Goal: Information Seeking & Learning: Learn about a topic

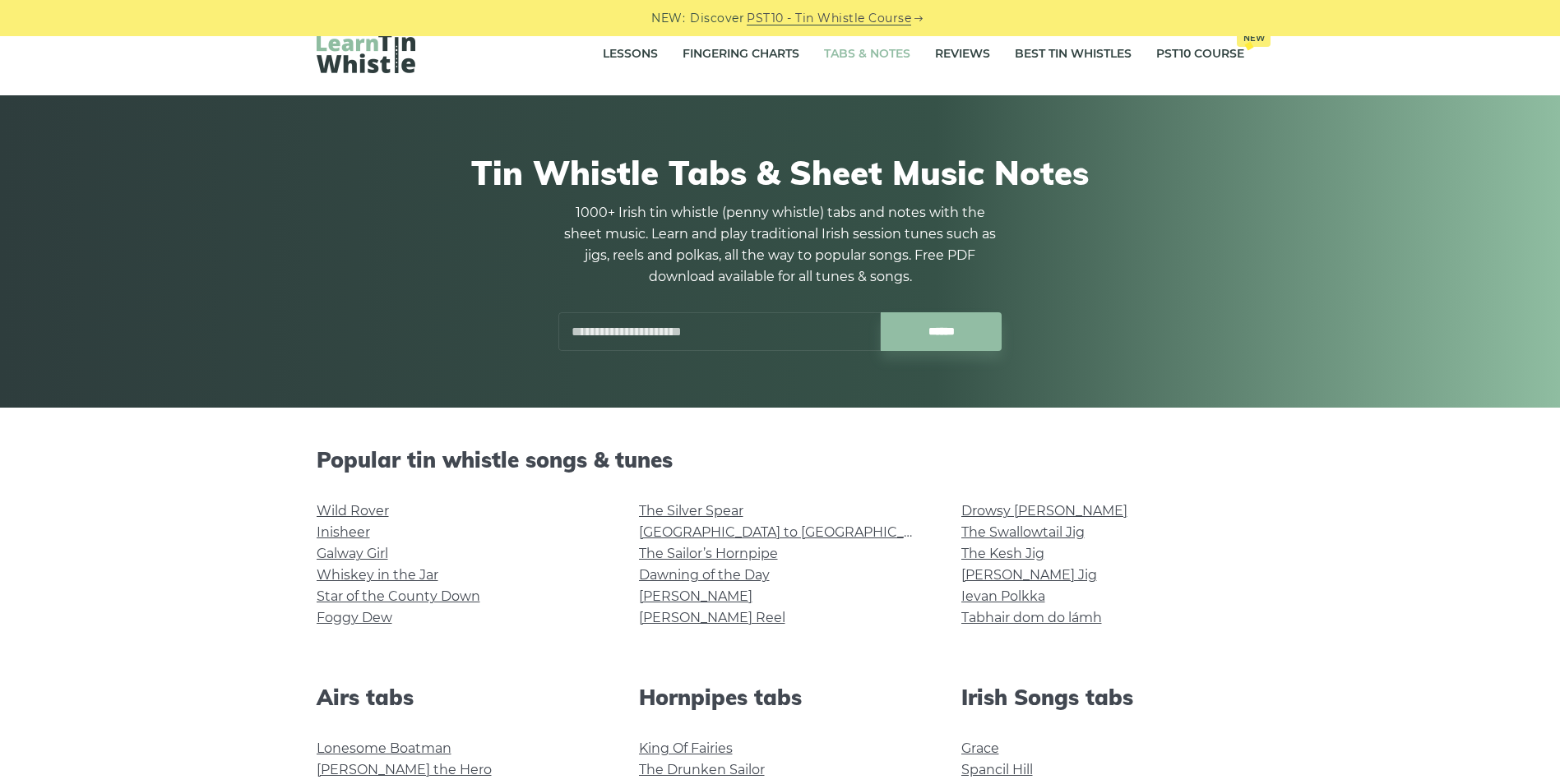
scroll to position [247, 0]
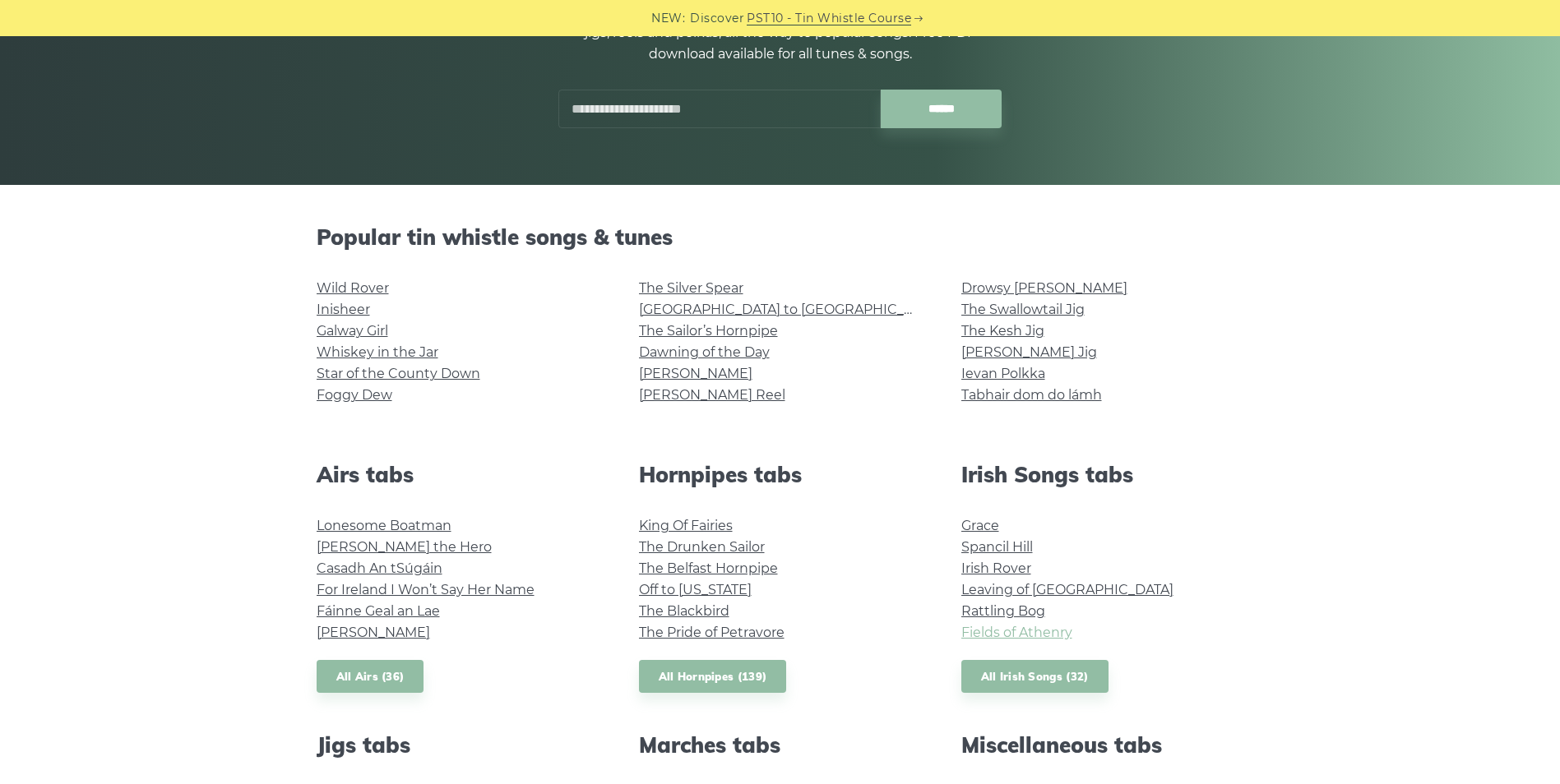
click at [1008, 638] on link "Fields of Athenry" at bounding box center [1017, 633] width 111 height 16
click at [415, 378] on link "Star of the County Down" at bounding box center [398, 374] width 164 height 16
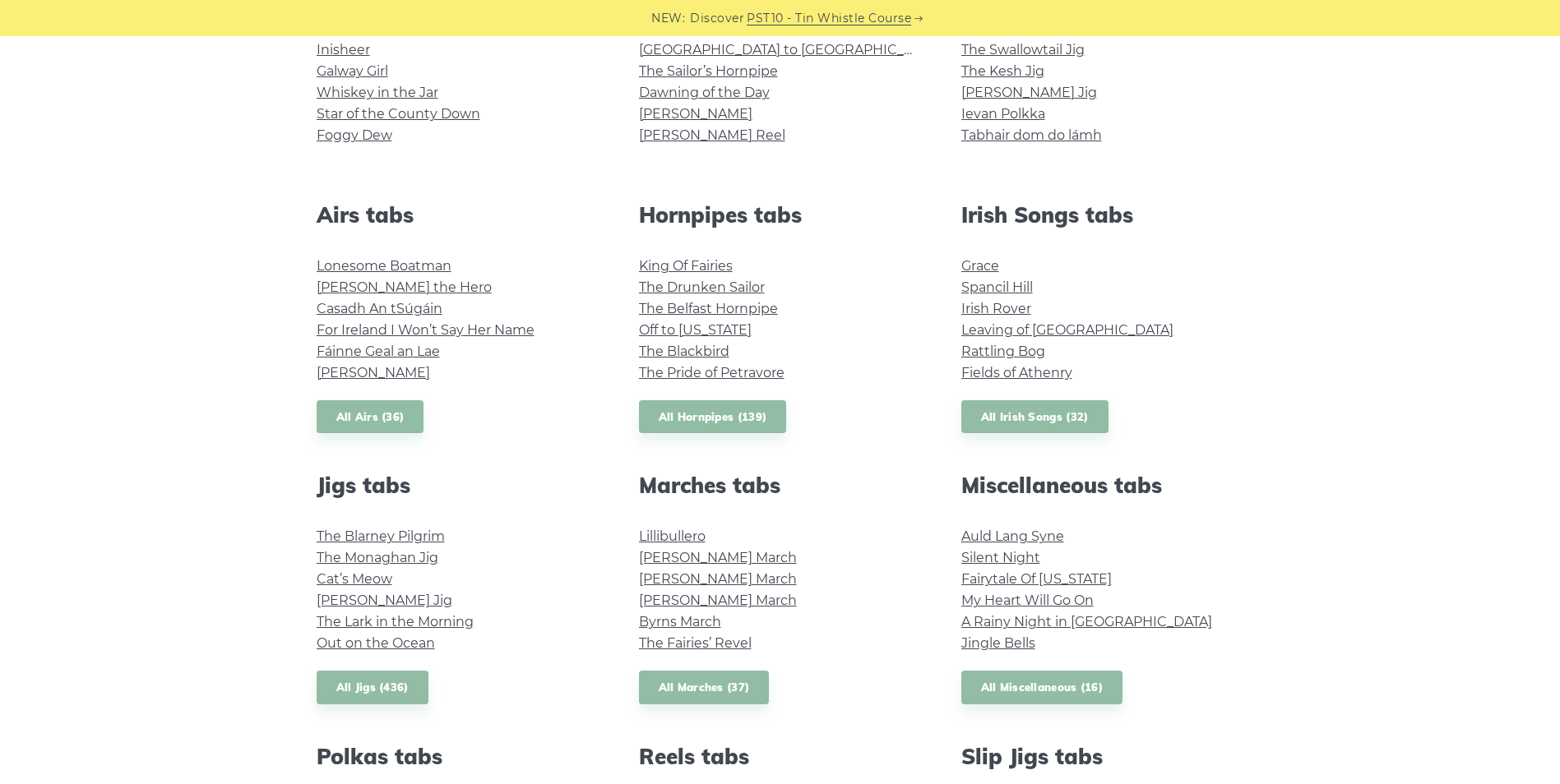
scroll to position [411, 0]
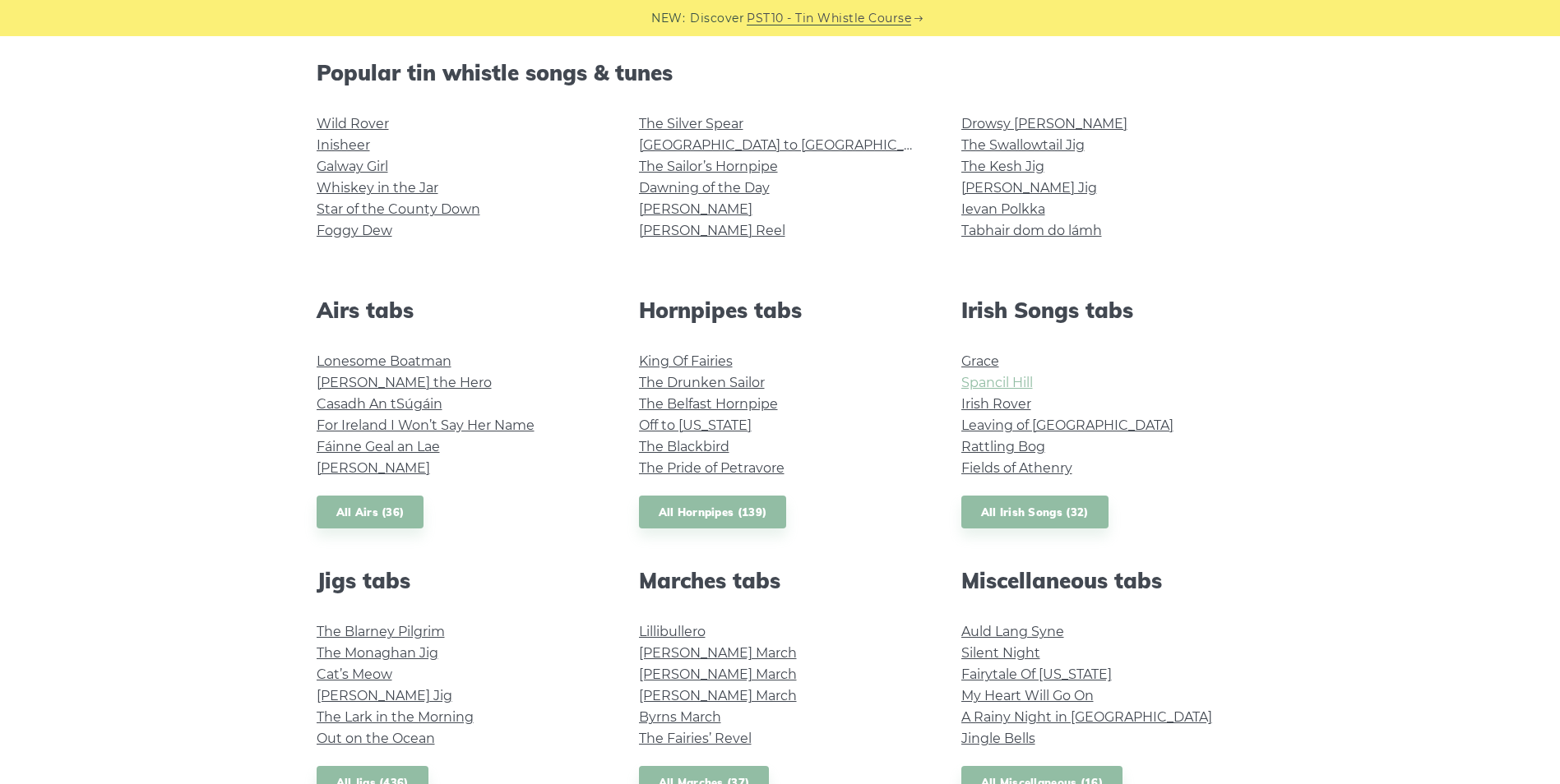
click at [997, 380] on link "Spancil Hill" at bounding box center [998, 383] width 71 height 16
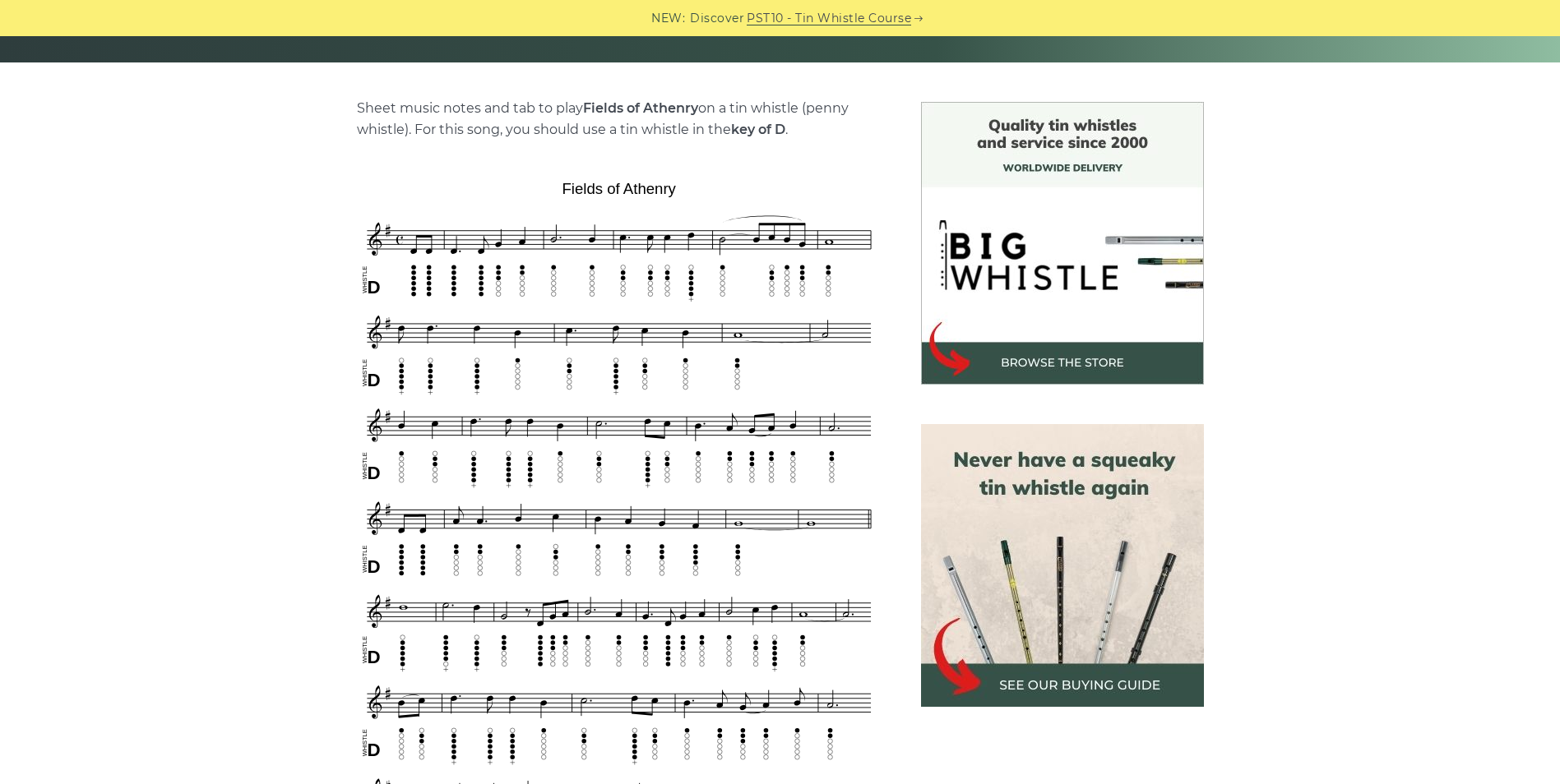
scroll to position [329, 0]
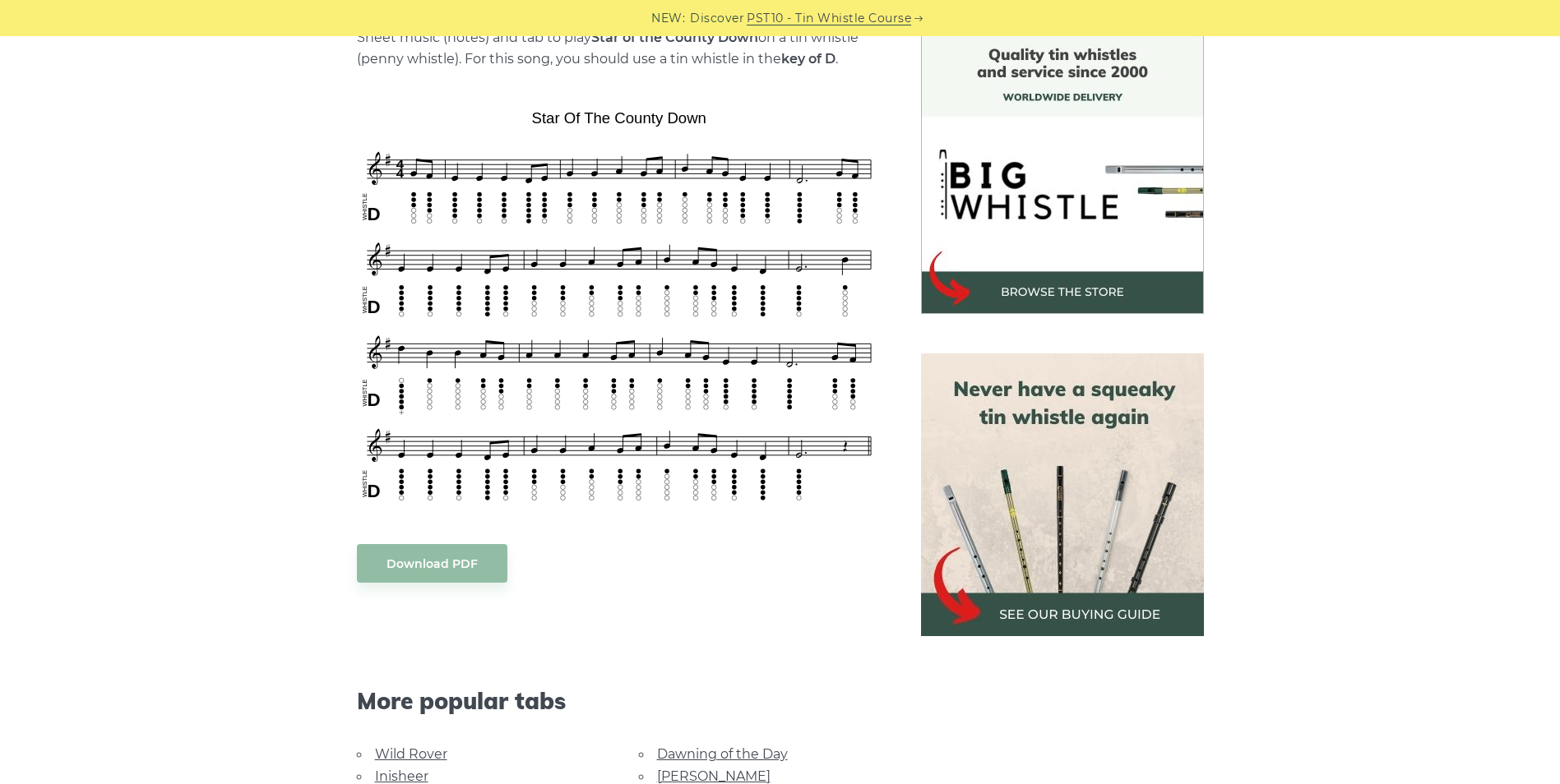
scroll to position [411, 0]
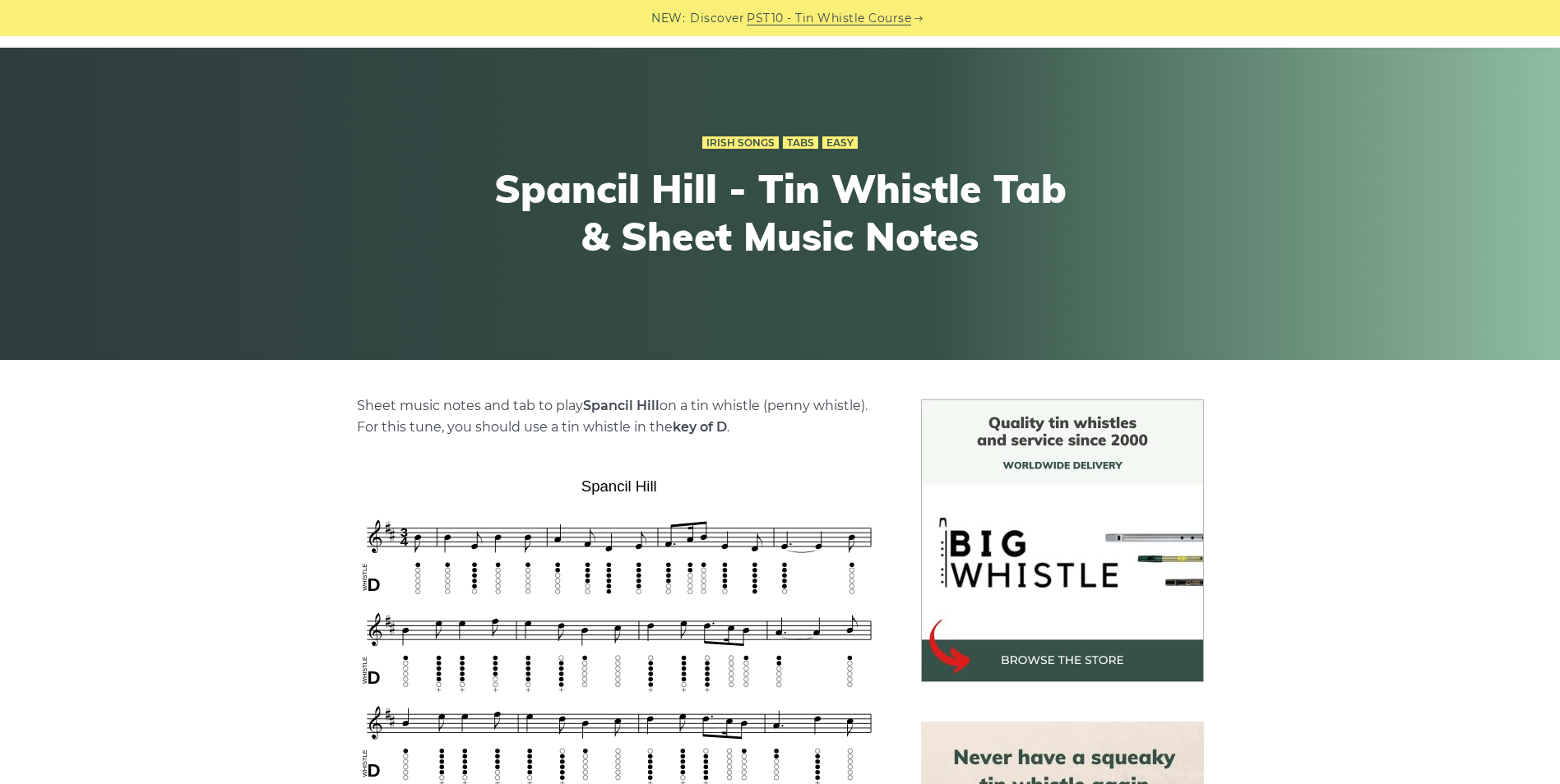
scroll to position [165, 0]
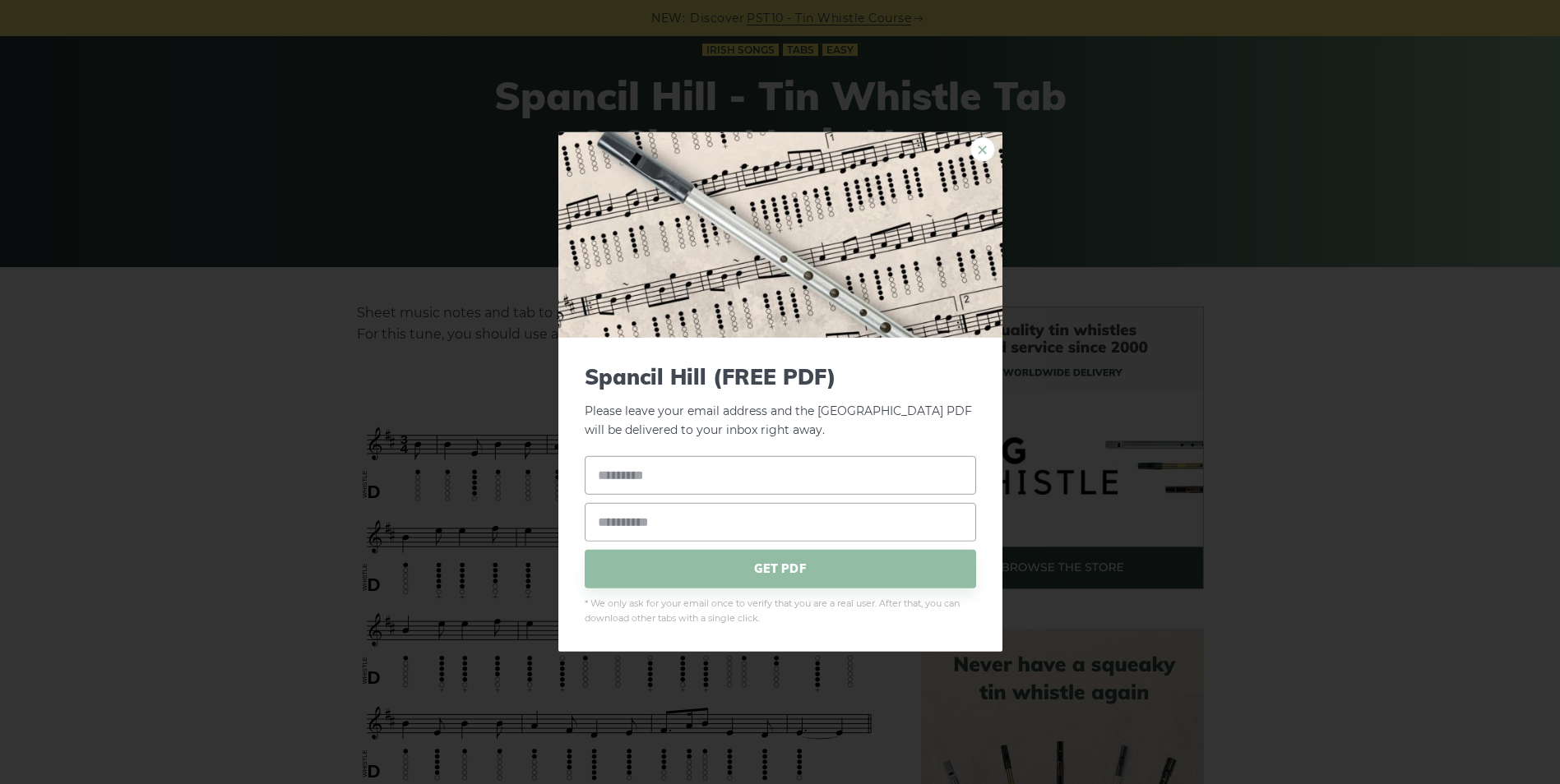
click at [983, 151] on link "×" at bounding box center [983, 150] width 25 height 25
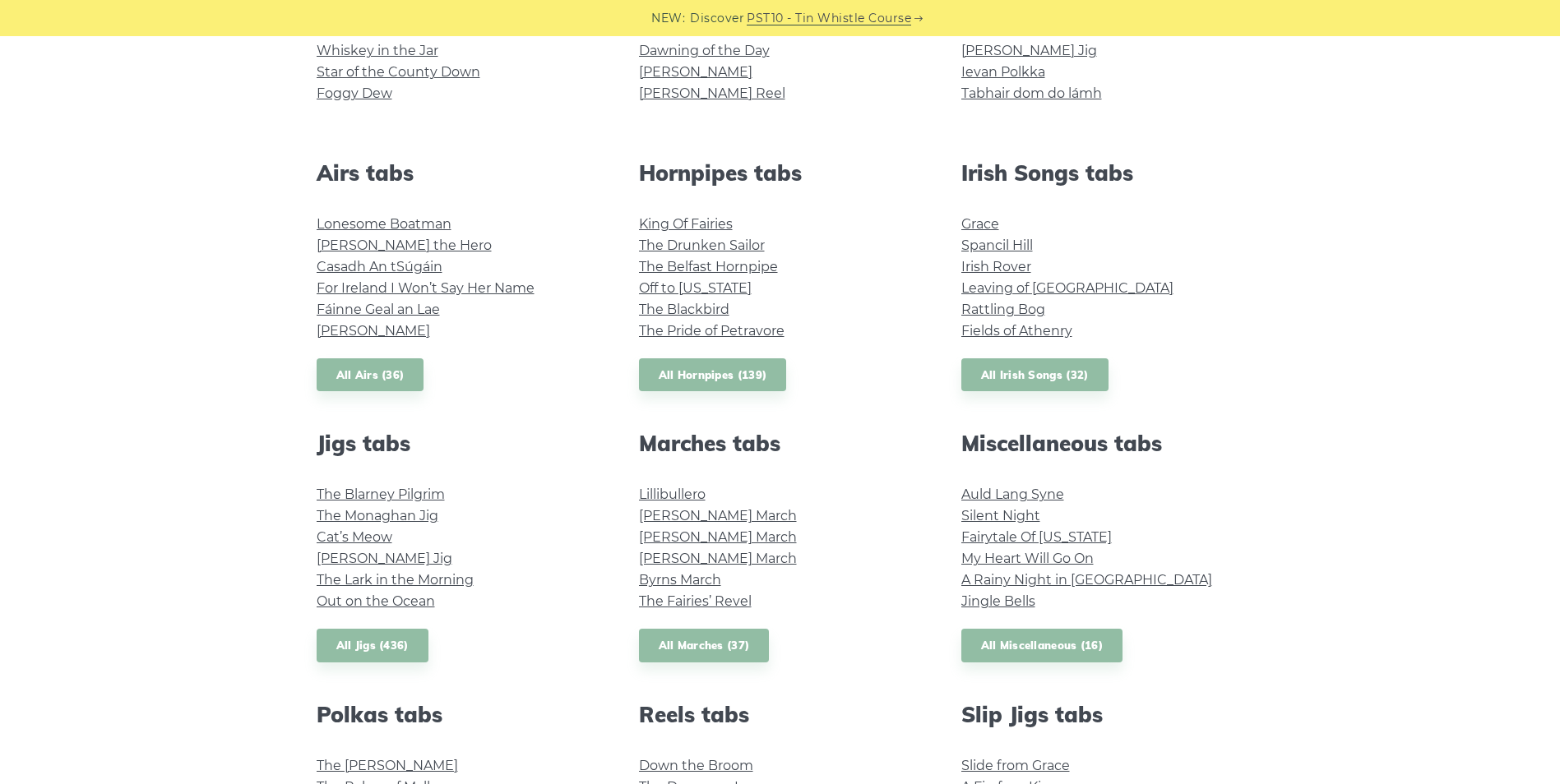
scroll to position [657, 0]
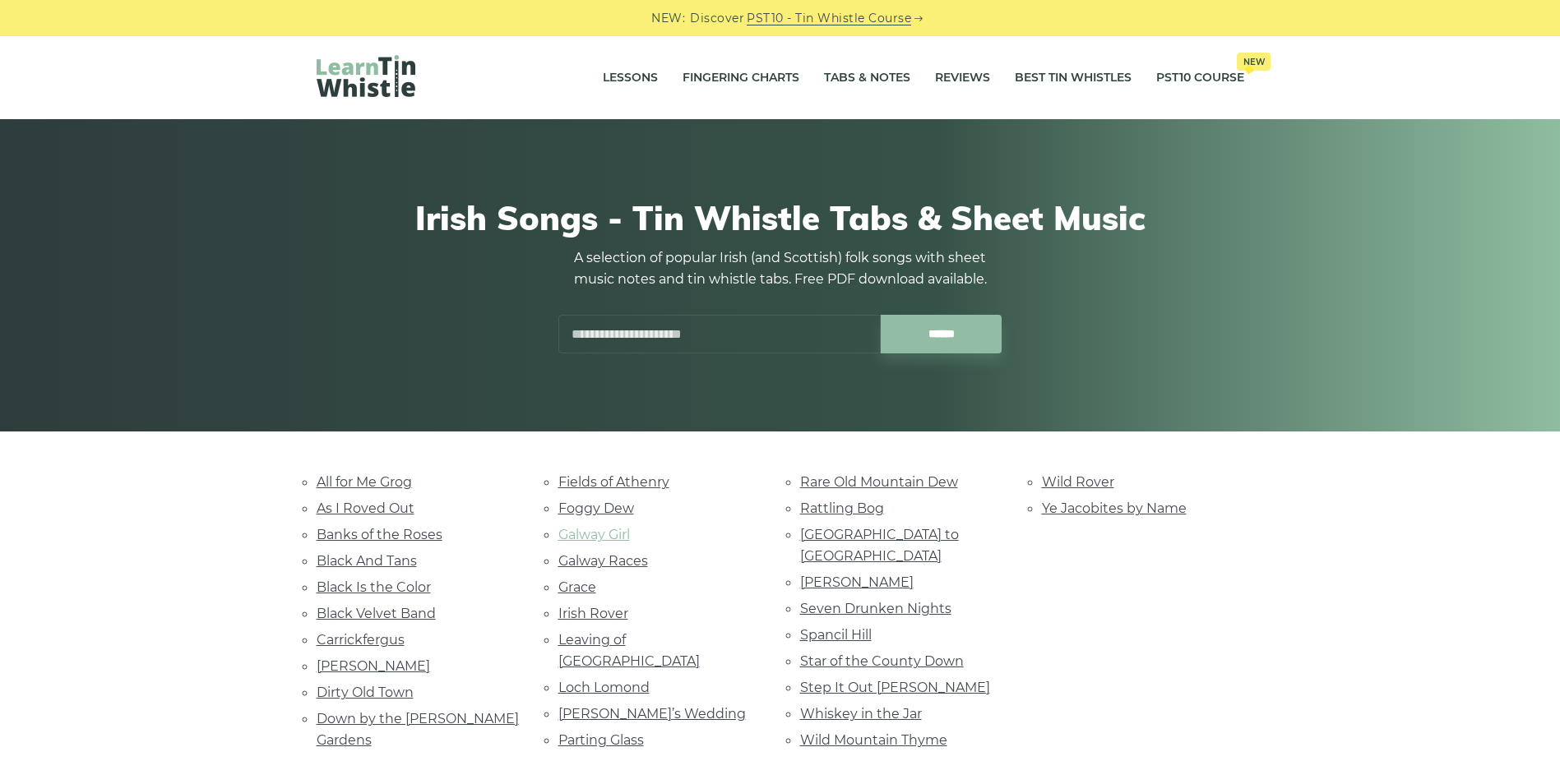
click at [594, 532] on link "Galway Girl" at bounding box center [595, 535] width 71 height 16
click at [921, 654] on link "Star of the County Down" at bounding box center [883, 662] width 164 height 16
click at [636, 732] on link "Parting Glass" at bounding box center [602, 740] width 86 height 16
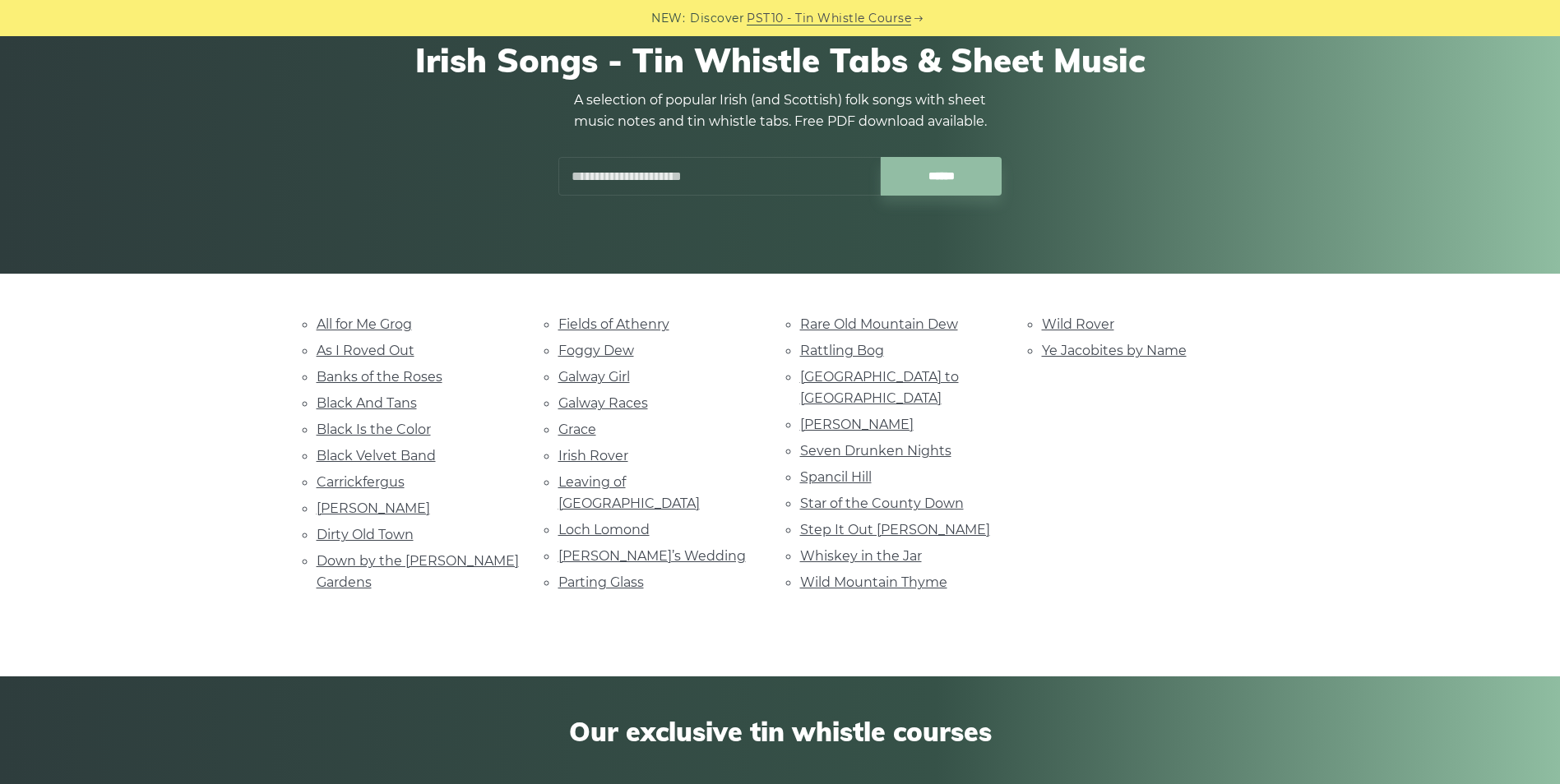
scroll to position [165, 0]
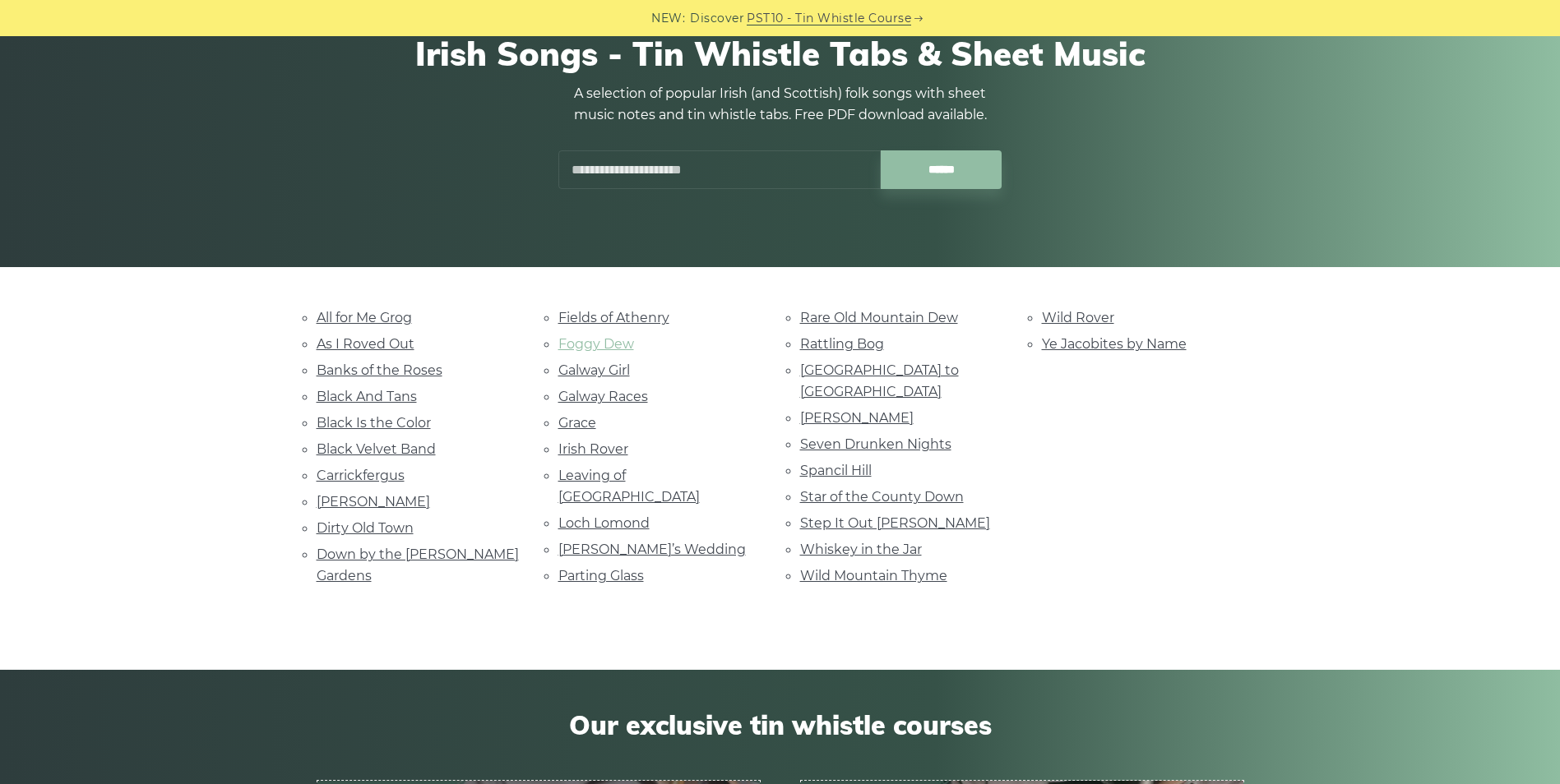
click at [620, 346] on link "Foggy Dew" at bounding box center [596, 344] width 76 height 16
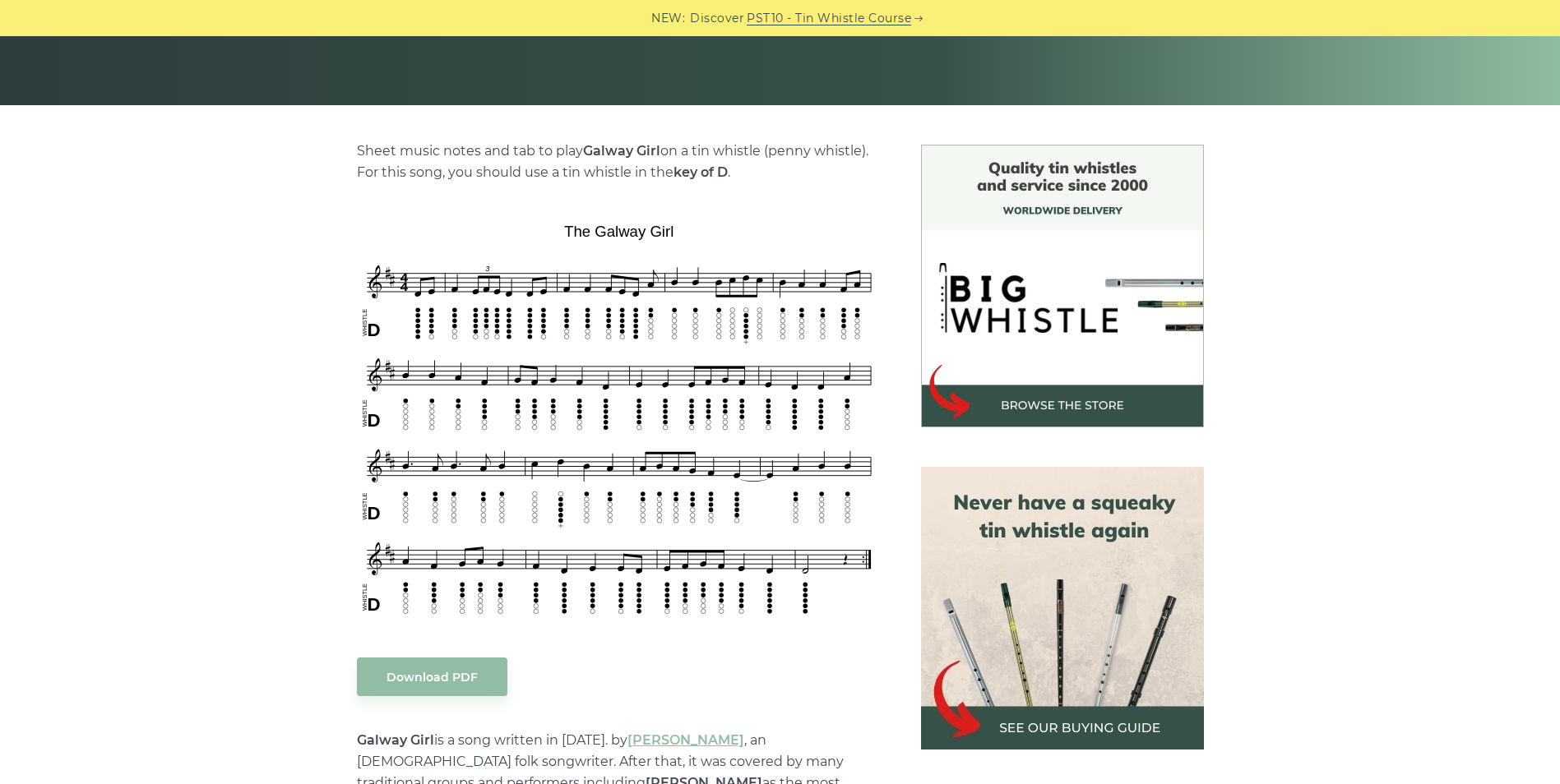
scroll to position [325, 0]
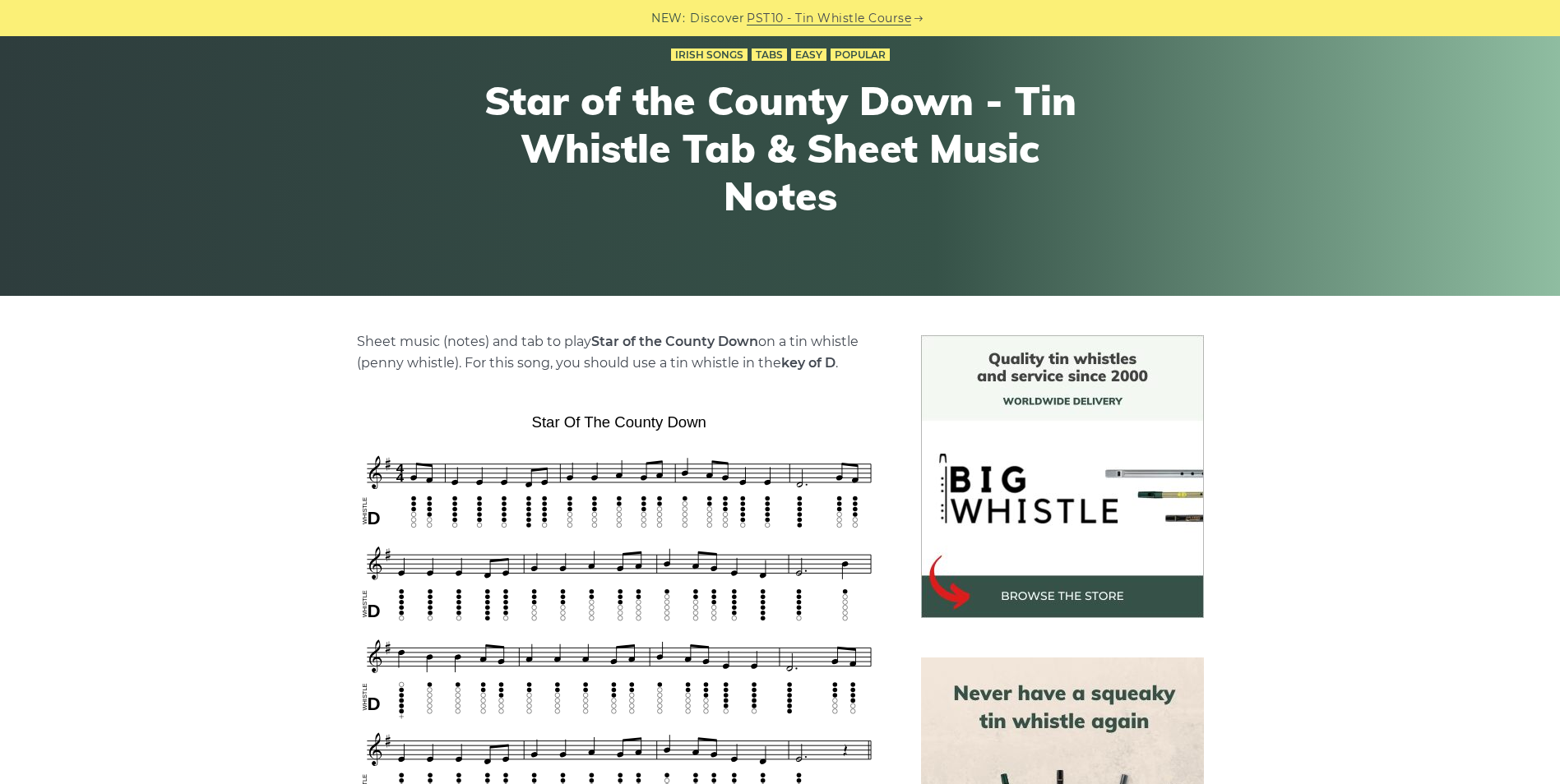
scroll to position [165, 0]
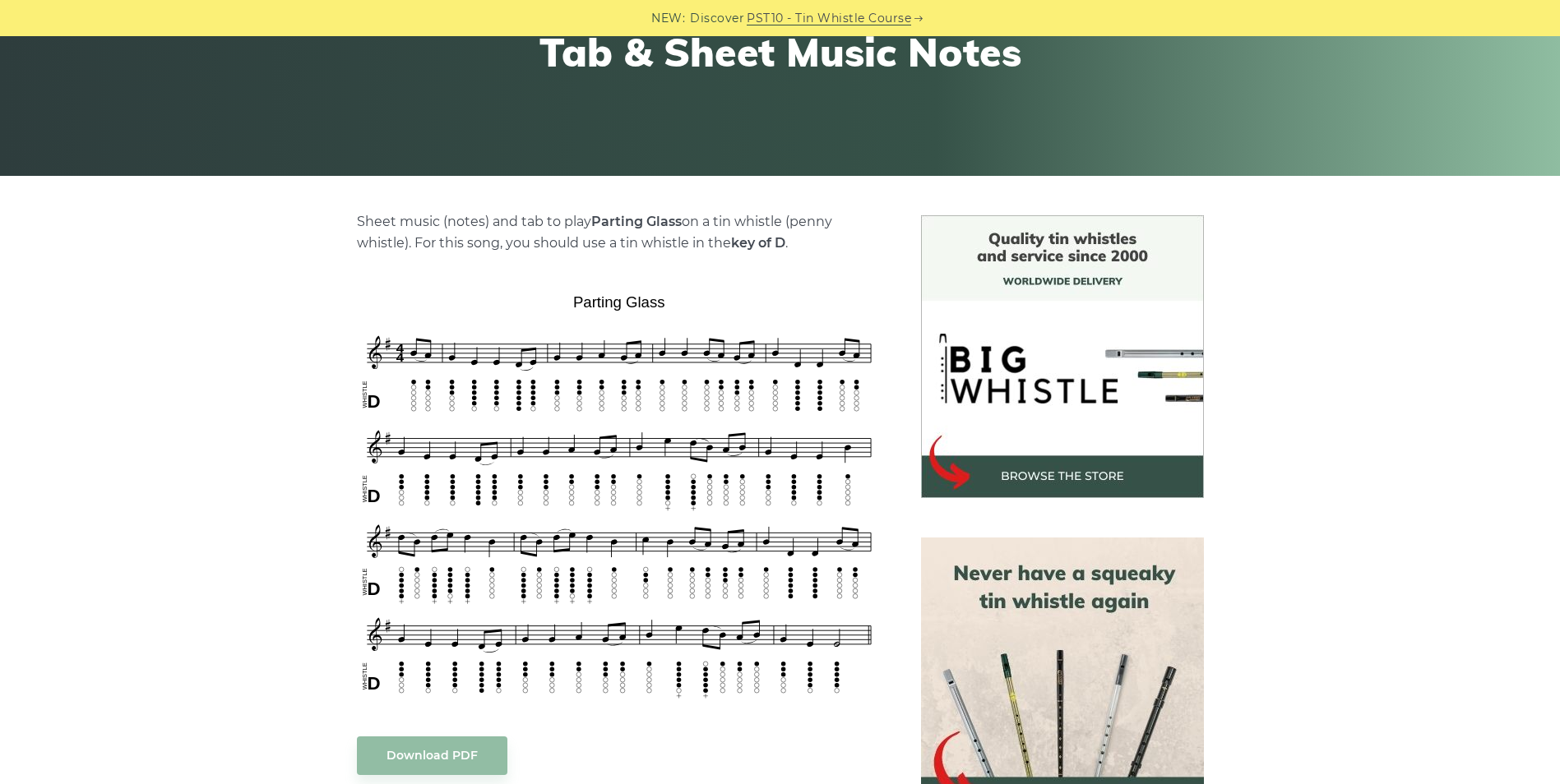
scroll to position [329, 0]
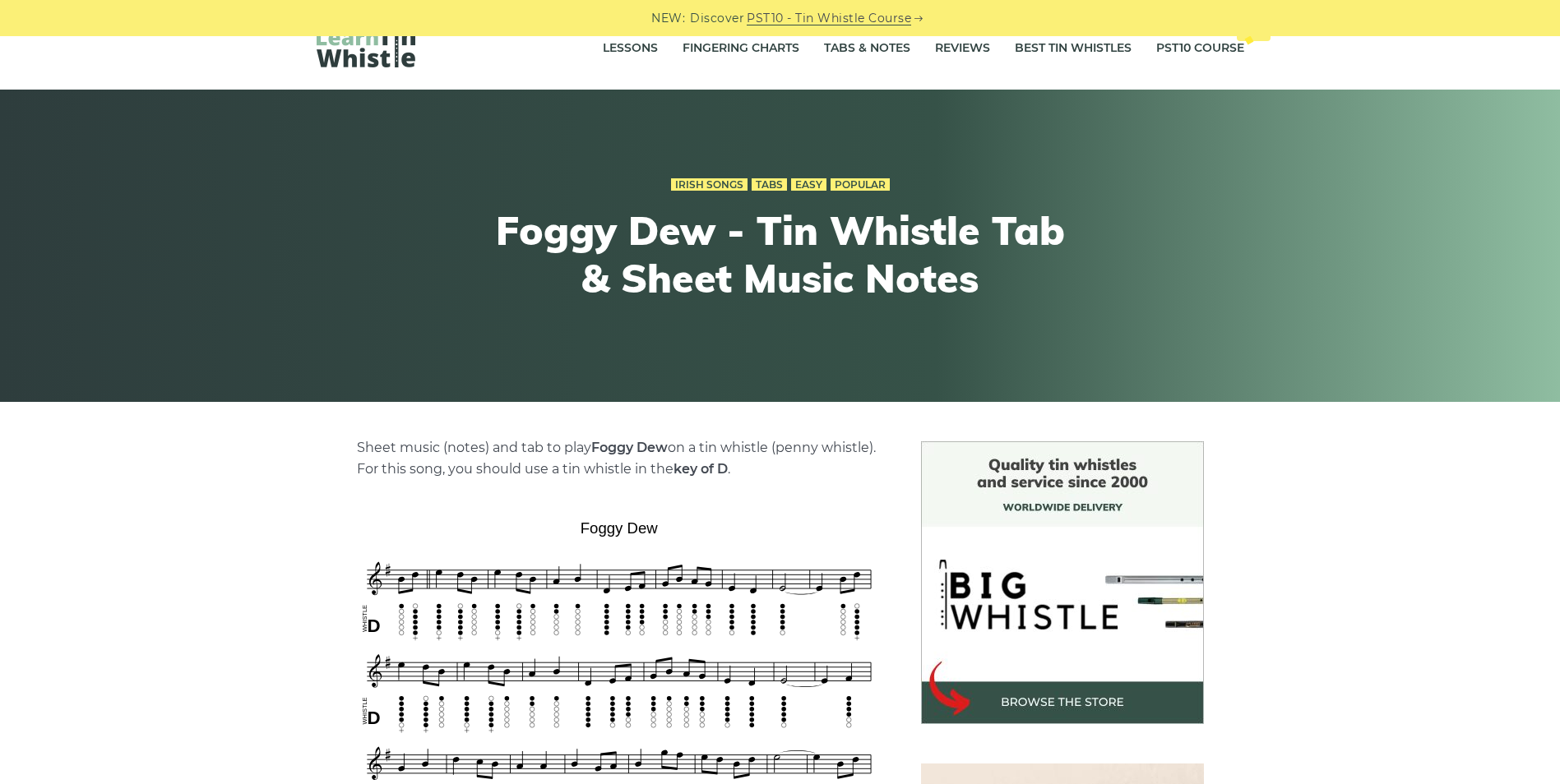
scroll to position [82, 0]
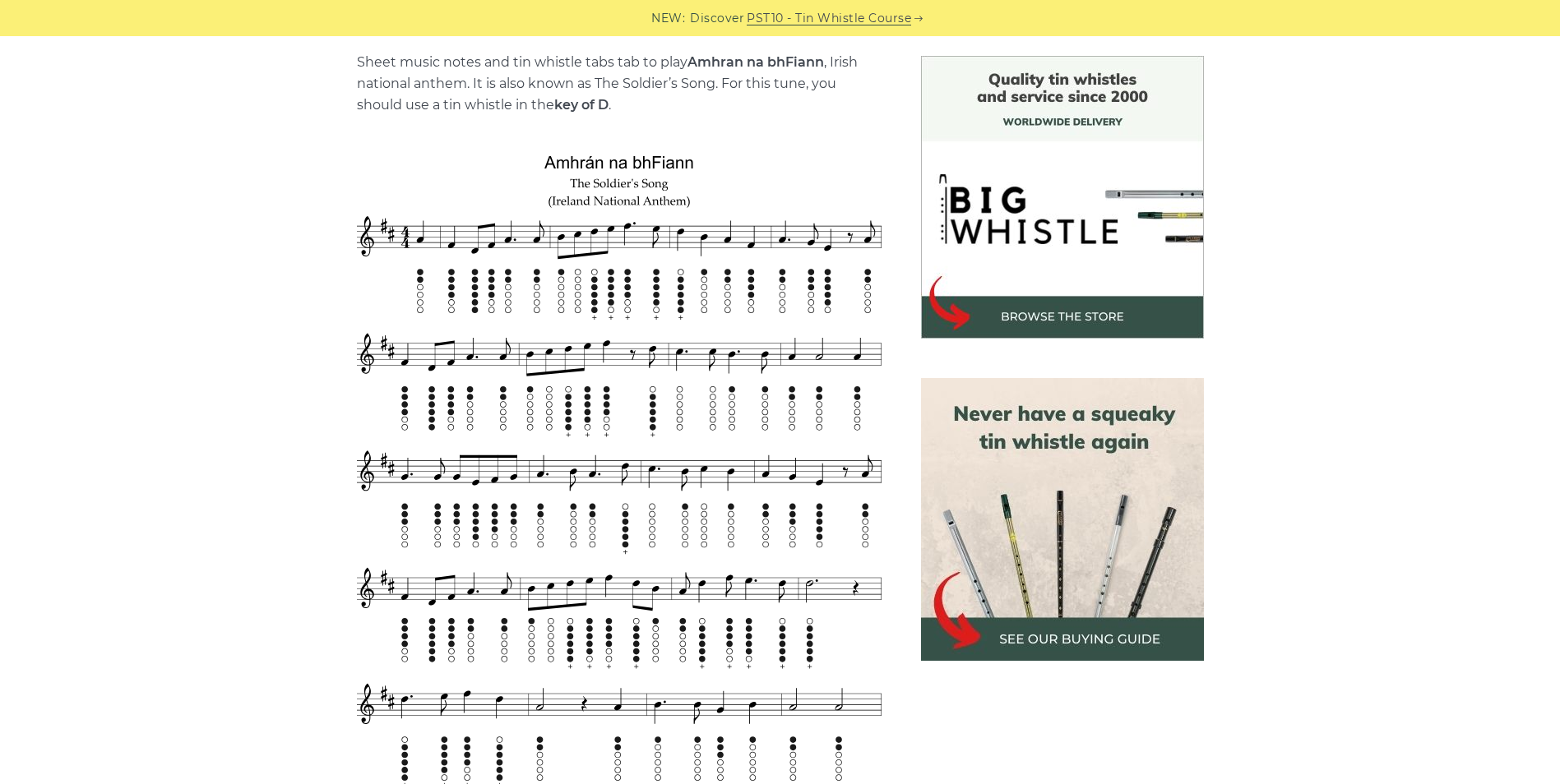
scroll to position [329, 0]
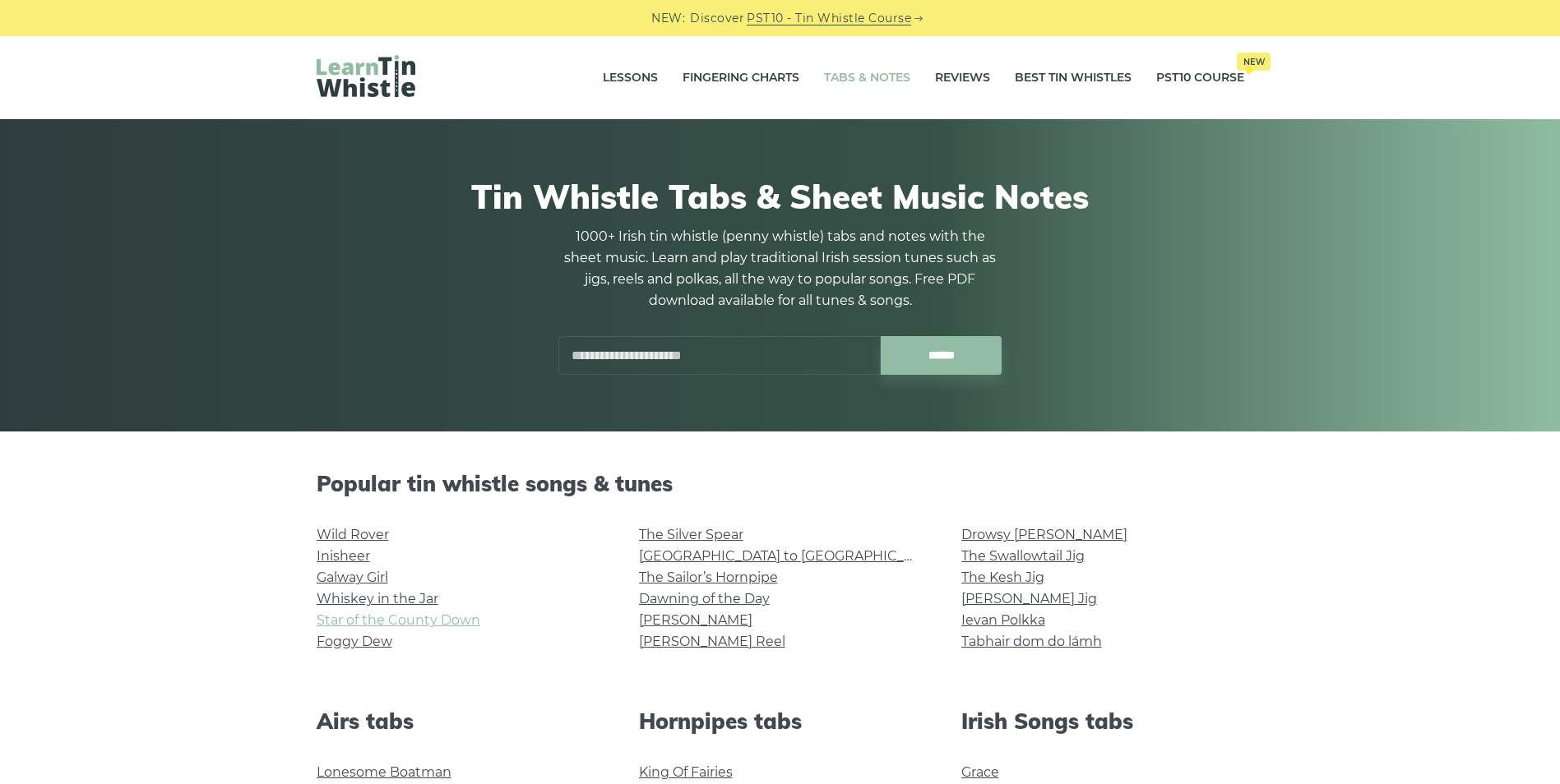
click at [415, 617] on link "Star of the County Down" at bounding box center [398, 620] width 164 height 16
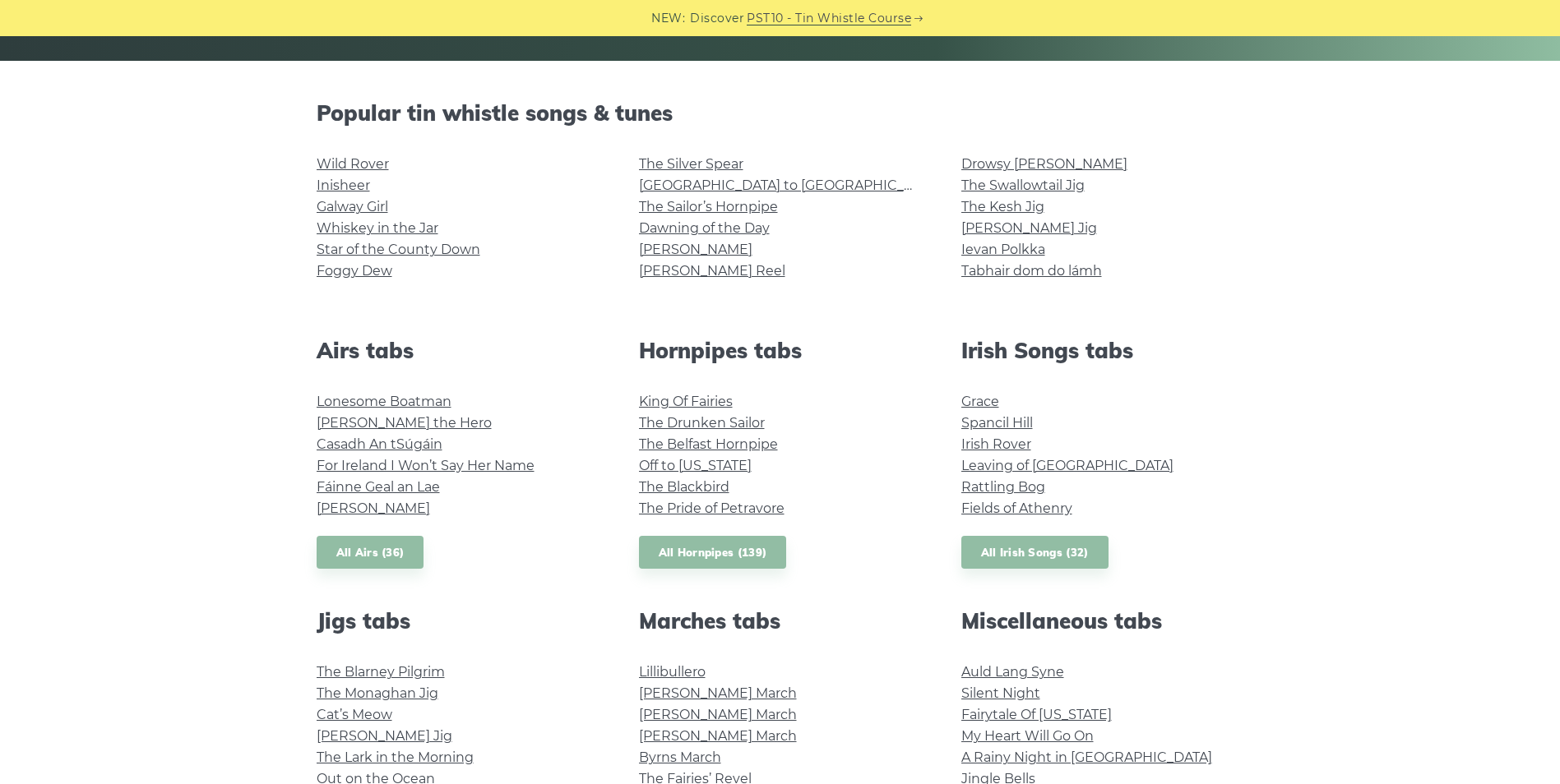
scroll to position [411, 0]
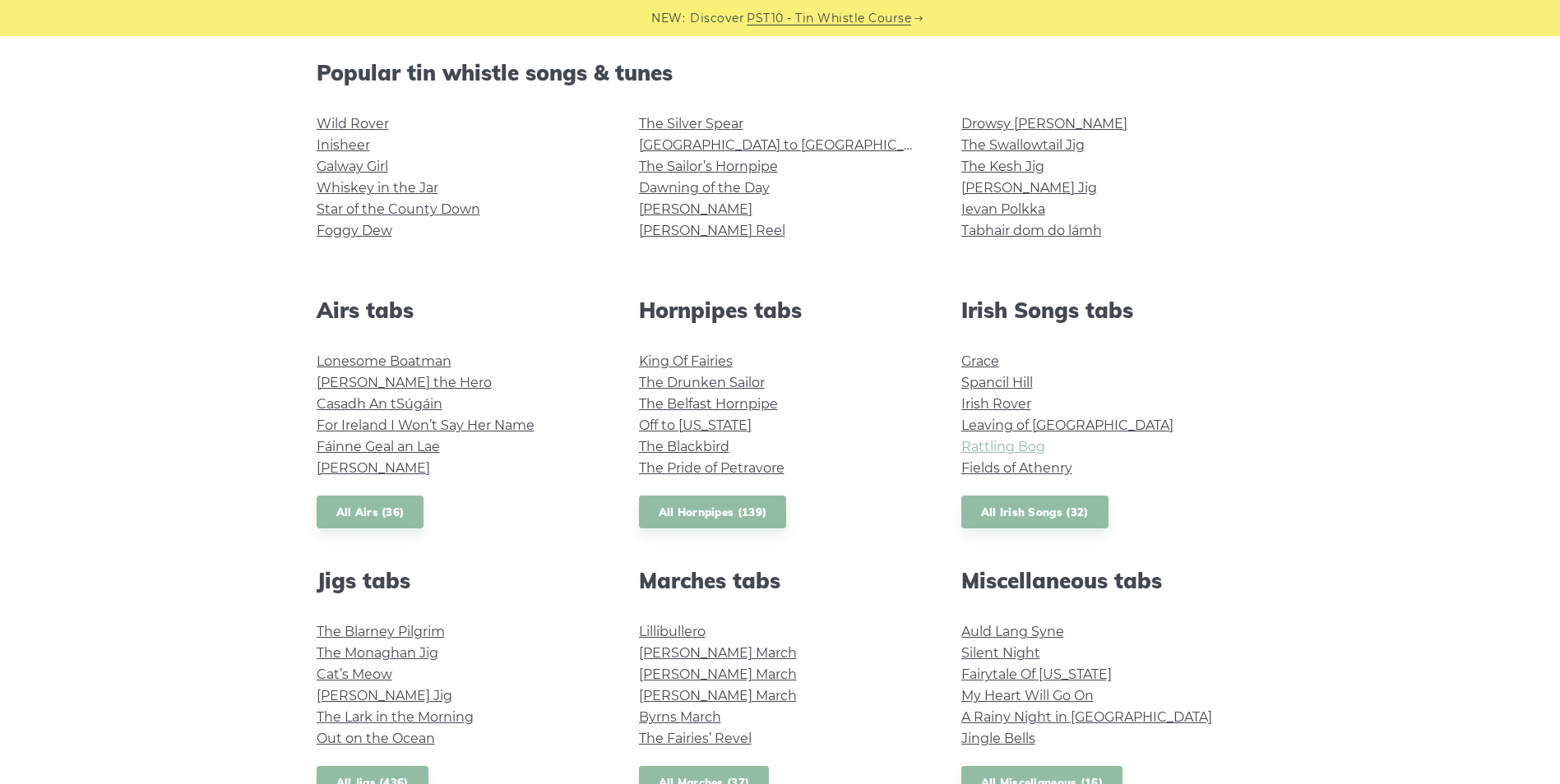
click at [991, 441] on link "Rattling Bog" at bounding box center [1004, 447] width 84 height 16
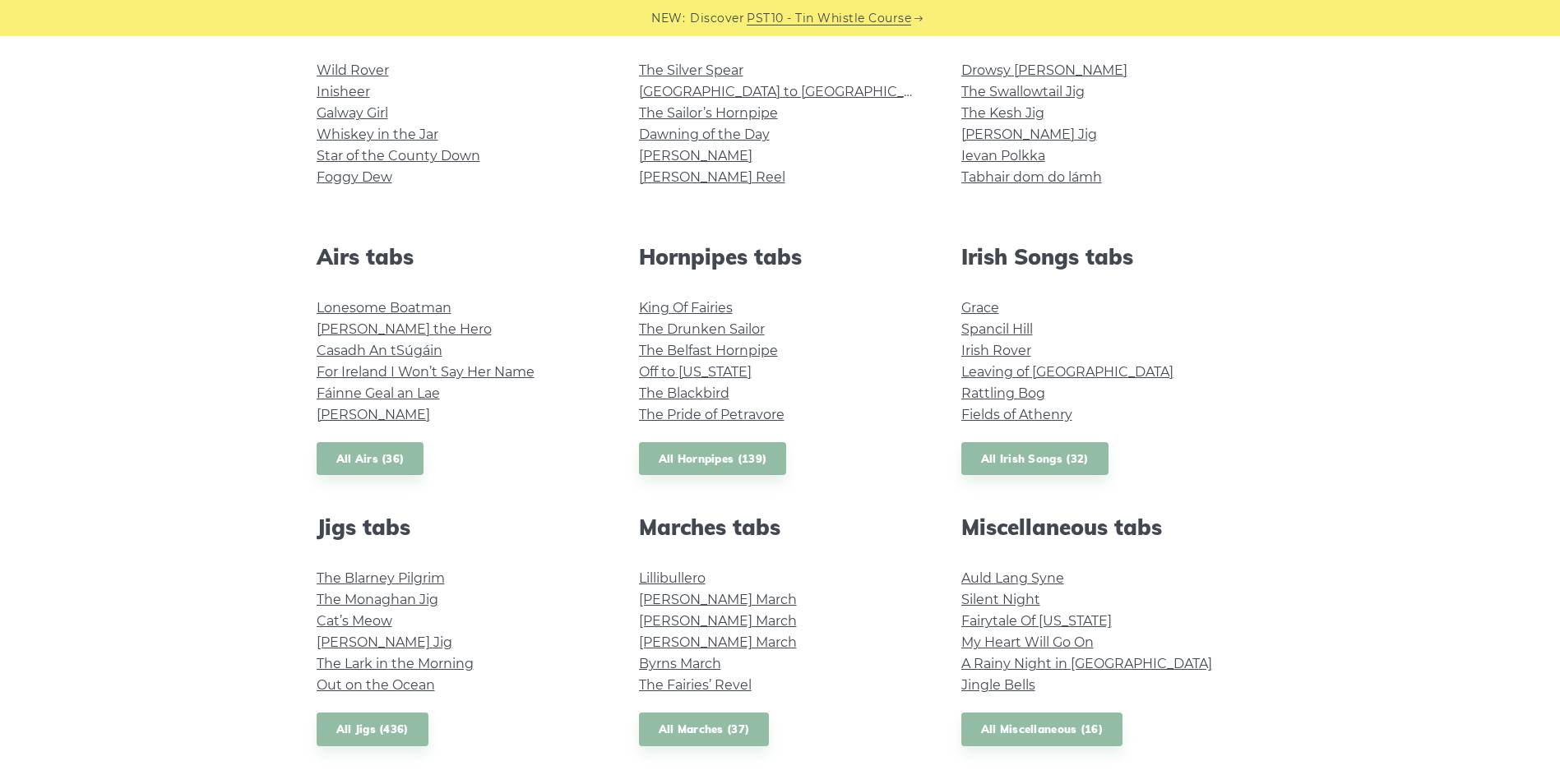
scroll to position [494, 0]
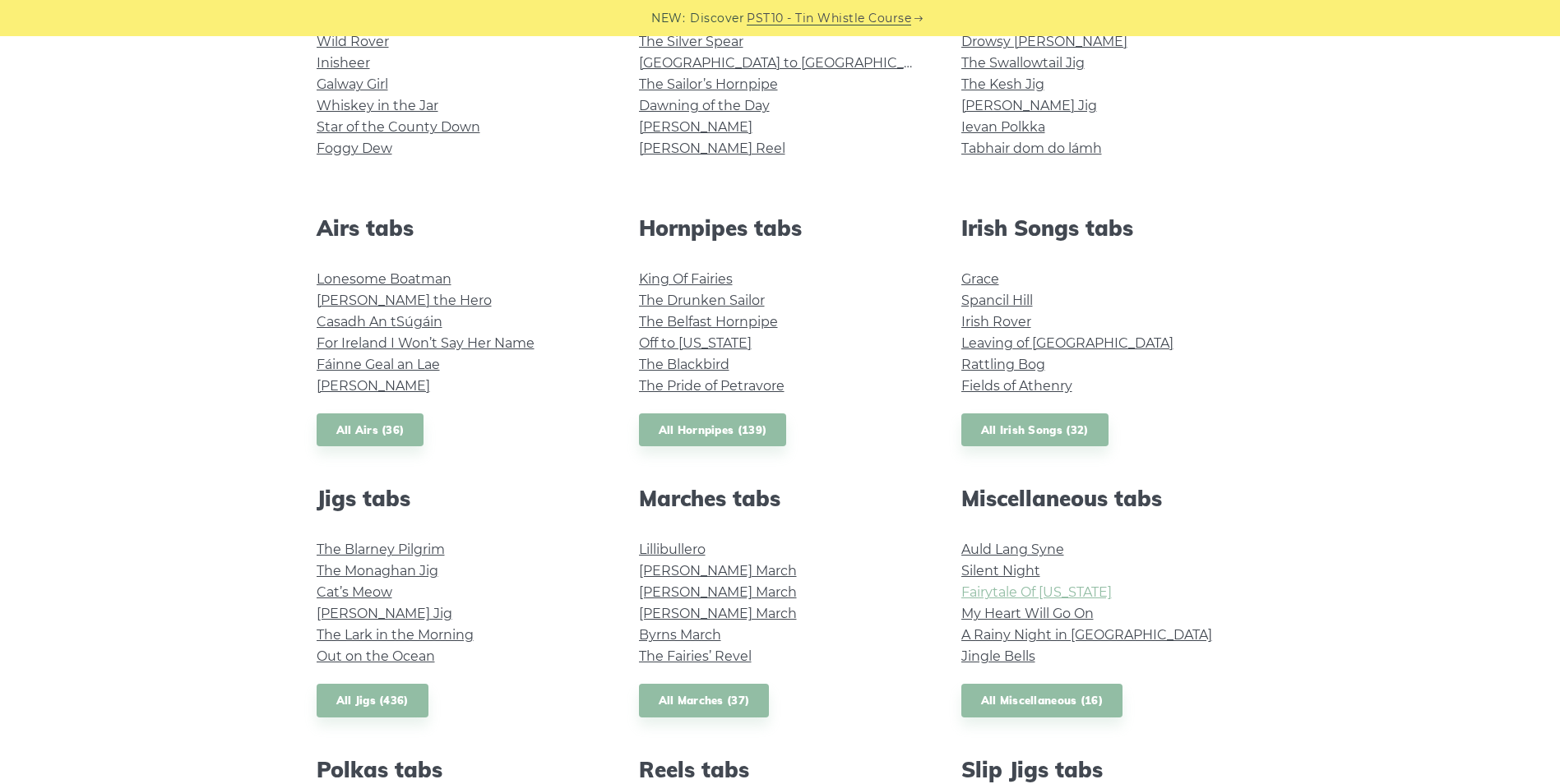
click at [1025, 592] on link "Fairytale Of [US_STATE]" at bounding box center [1037, 592] width 151 height 16
click at [996, 303] on link "Spancil Hill" at bounding box center [998, 300] width 71 height 16
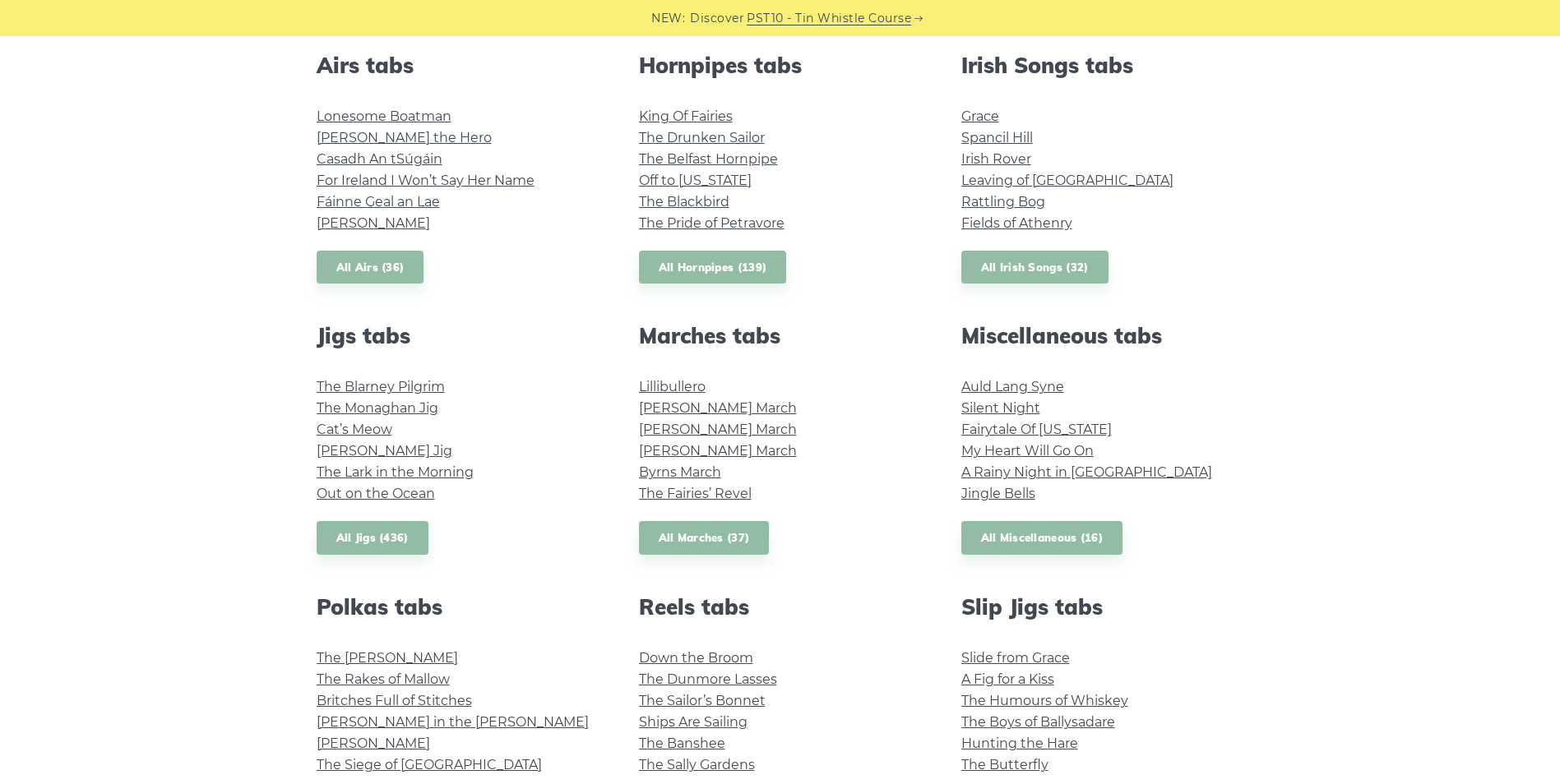
scroll to position [657, 0]
drag, startPoint x: 554, startPoint y: 591, endPoint x: 545, endPoint y: 584, distance: 11.4
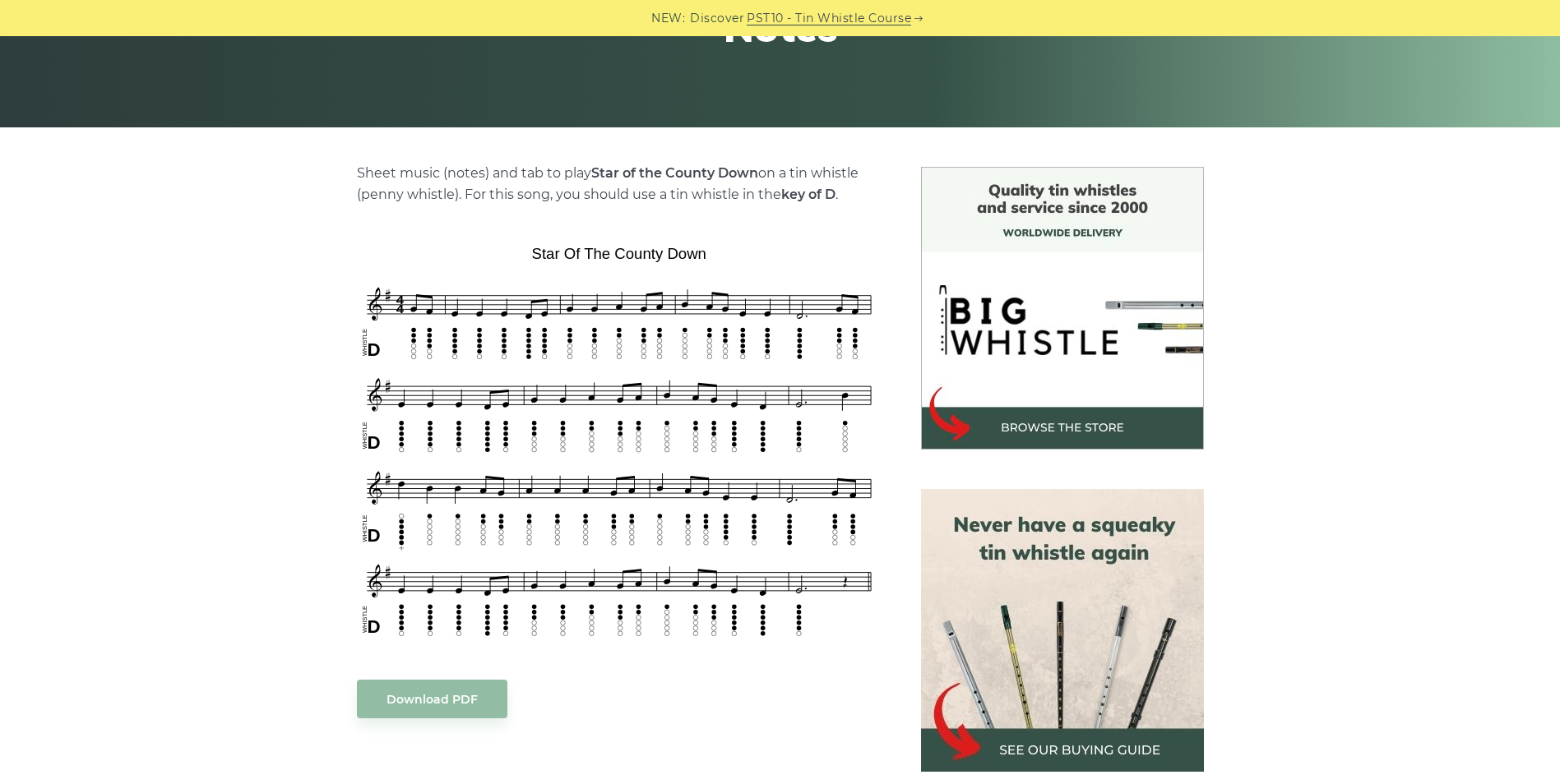
scroll to position [329, 0]
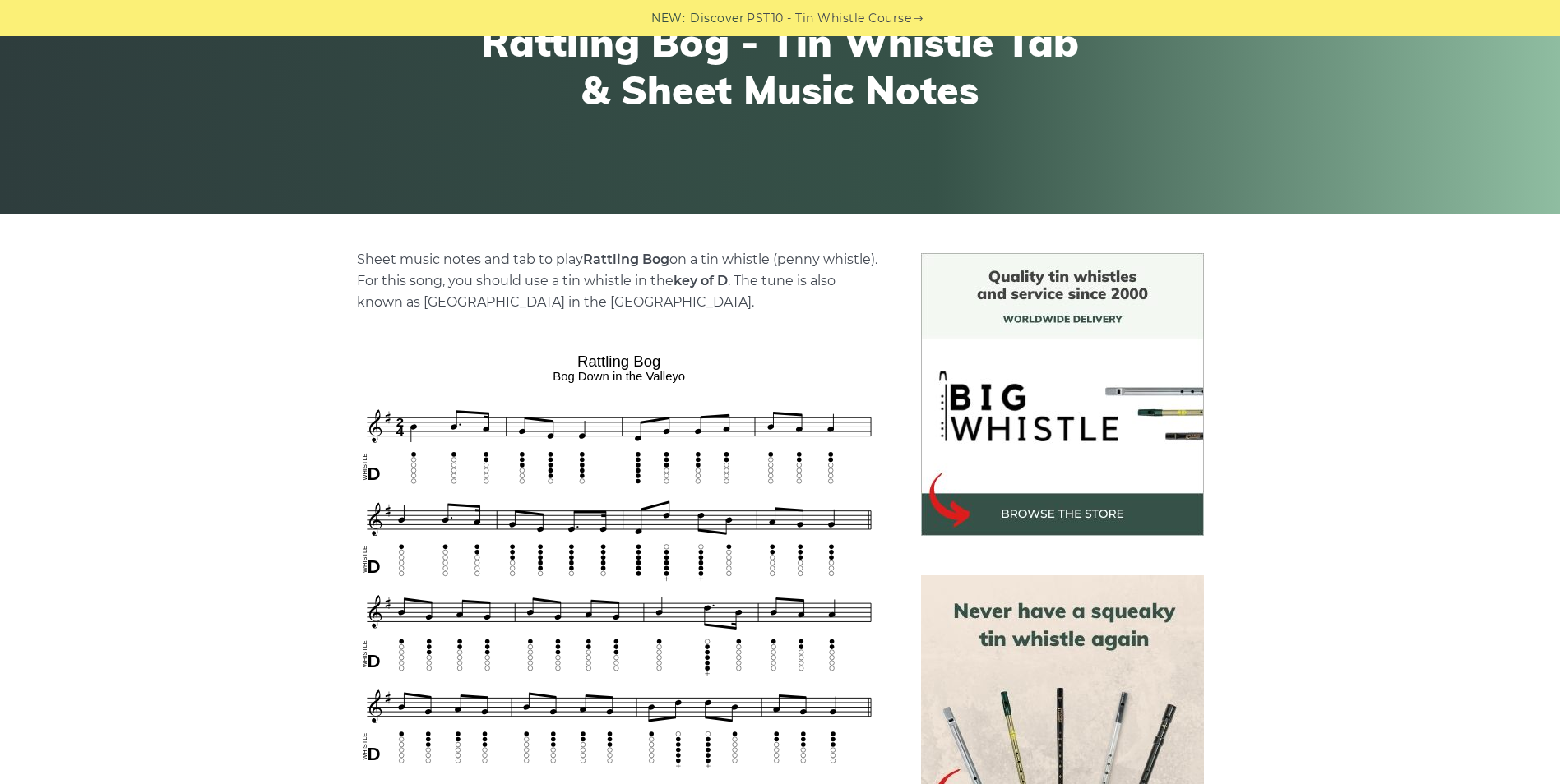
scroll to position [247, 0]
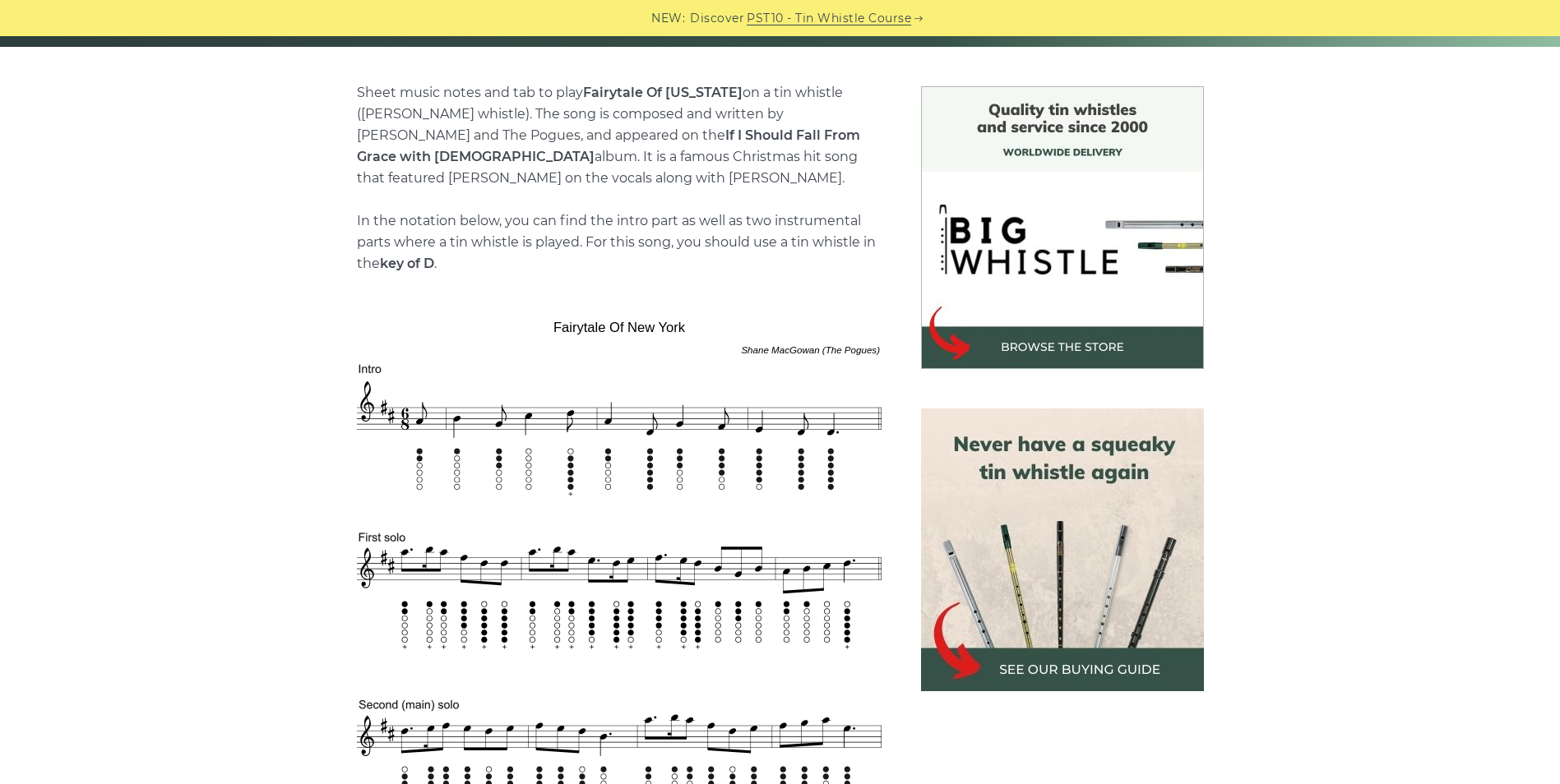
scroll to position [411, 0]
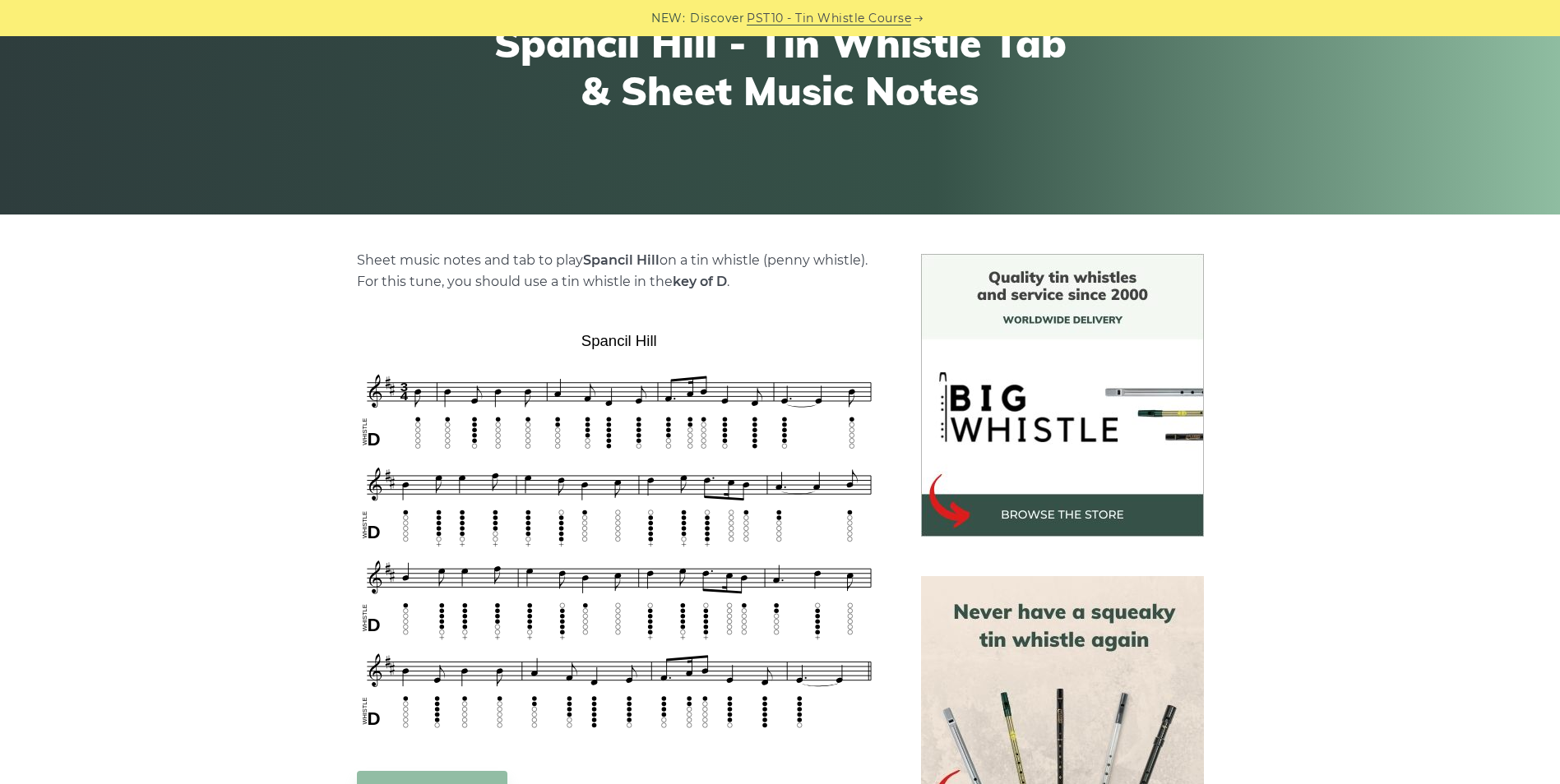
scroll to position [247, 0]
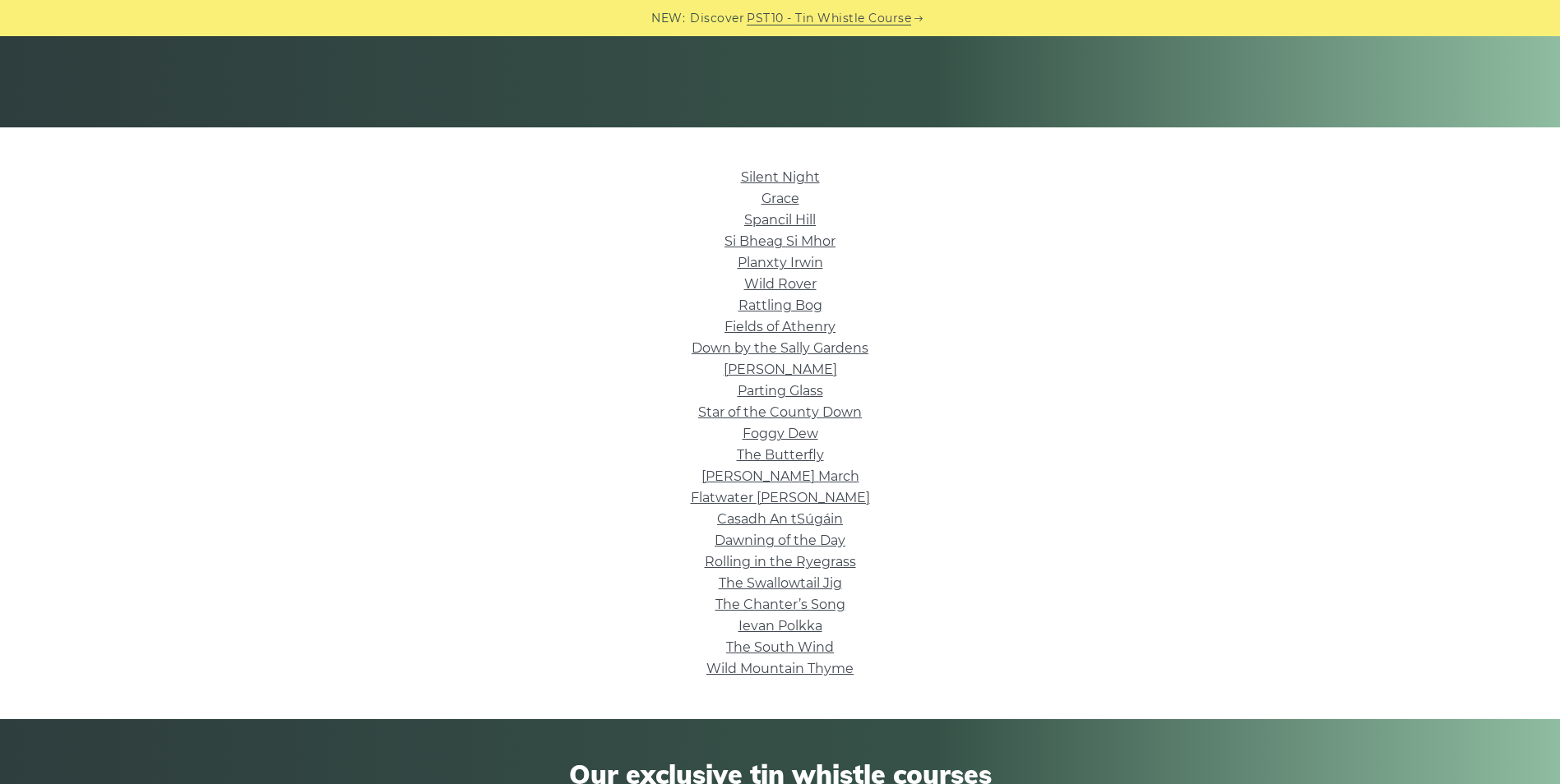
scroll to position [329, 0]
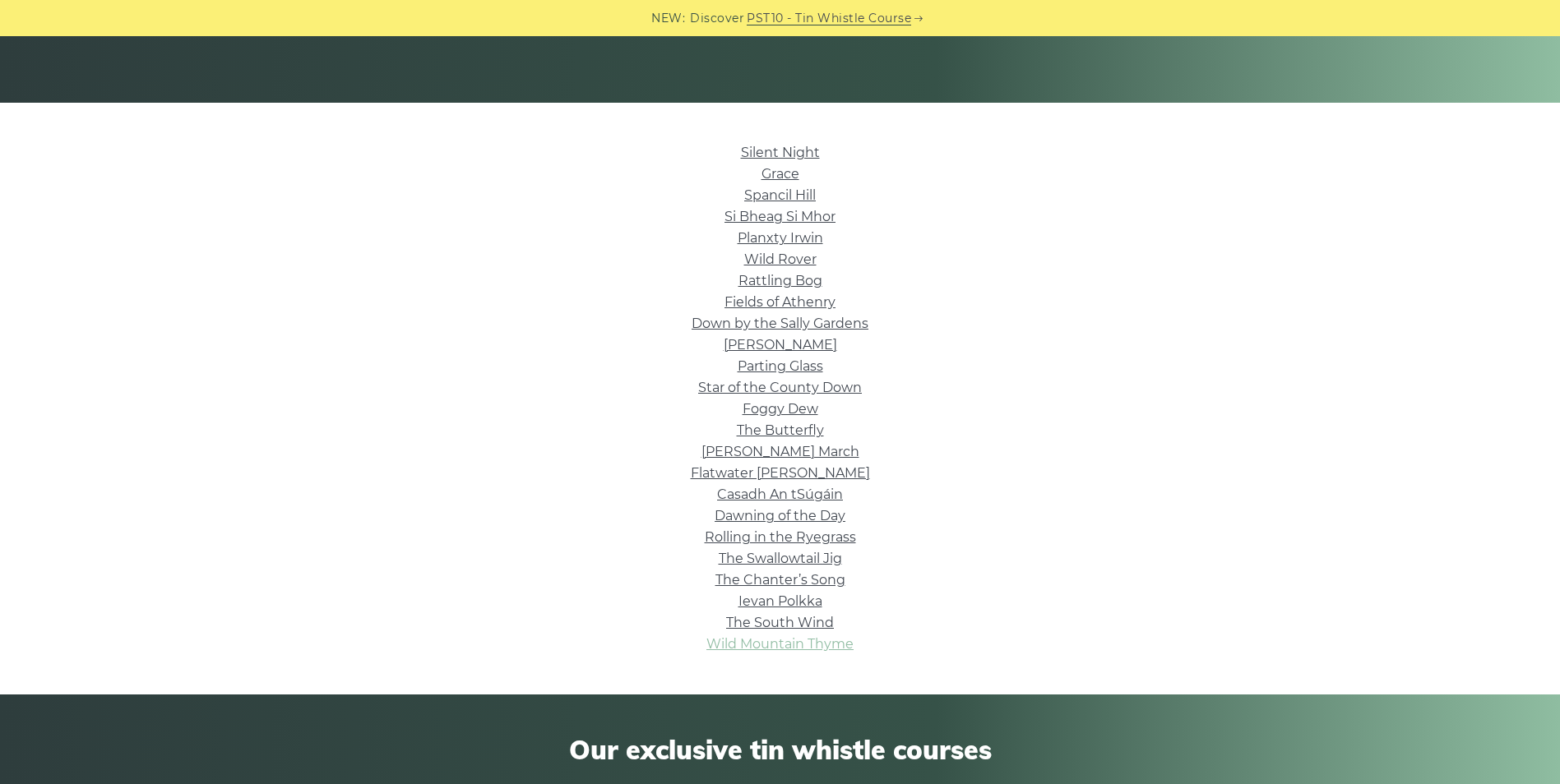
click at [761, 643] on link "Wild Mountain Thyme" at bounding box center [780, 644] width 147 height 16
click at [802, 366] on link "Parting Glass" at bounding box center [781, 366] width 86 height 16
click at [1030, 523] on li "Dawning of the Day" at bounding box center [780, 516] width 928 height 21
click at [783, 257] on link "Wild Rover" at bounding box center [780, 259] width 72 height 16
click at [804, 298] on link "Fields of Athenry" at bounding box center [780, 302] width 111 height 16
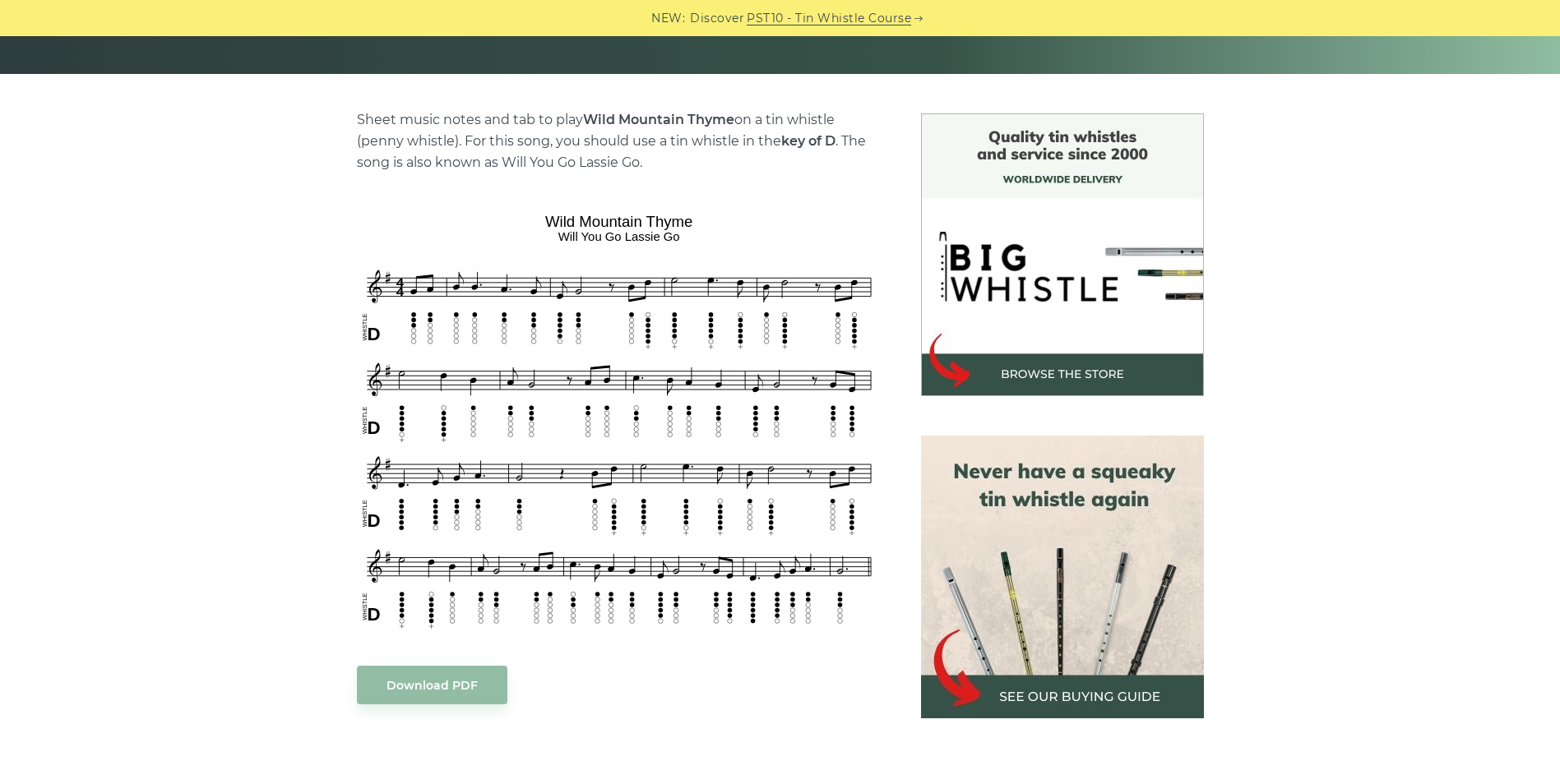
scroll to position [329, 0]
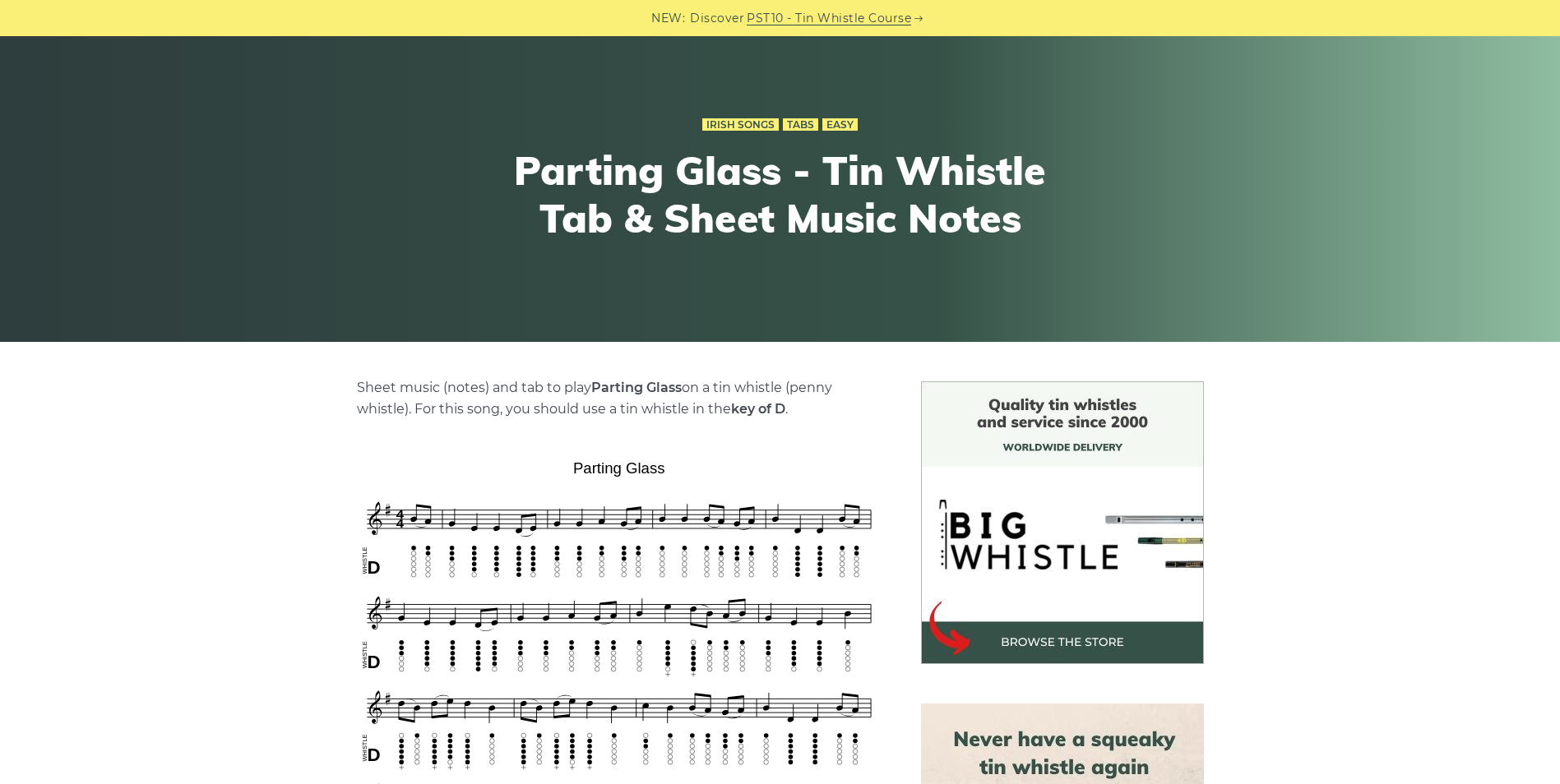
scroll to position [329, 0]
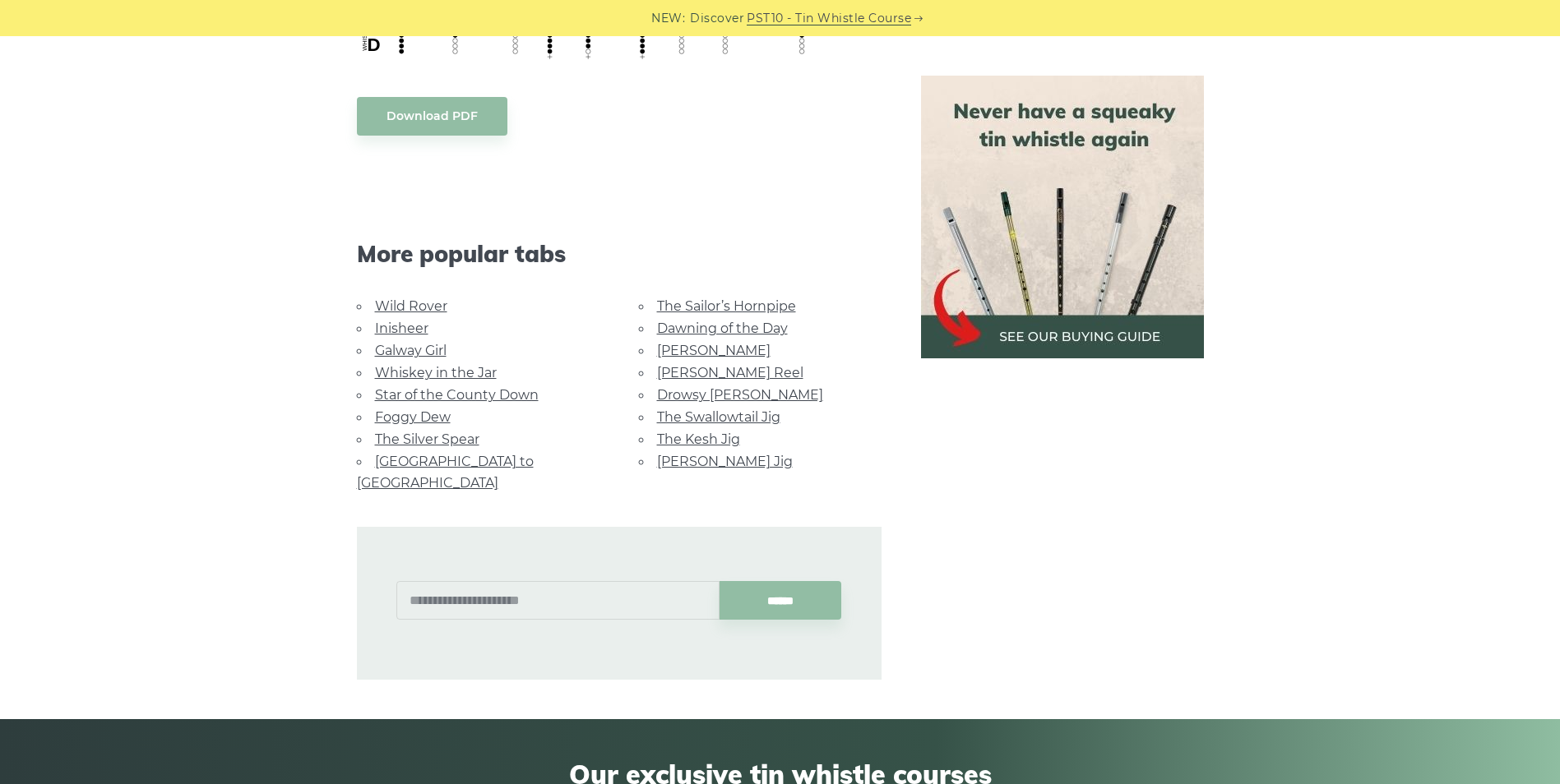
scroll to position [1315, 0]
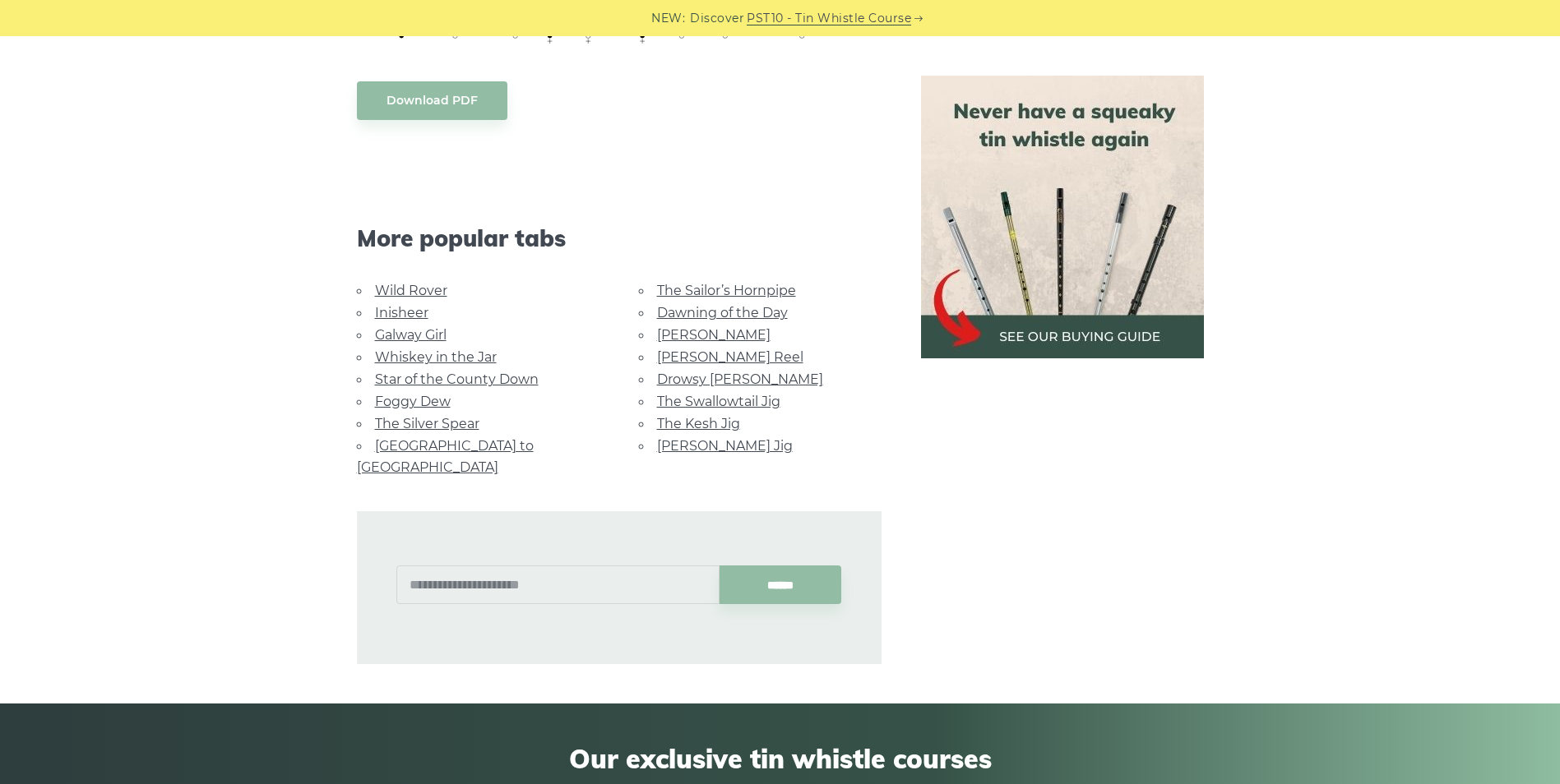
click at [430, 338] on link "Galway Girl" at bounding box center [411, 335] width 71 height 16
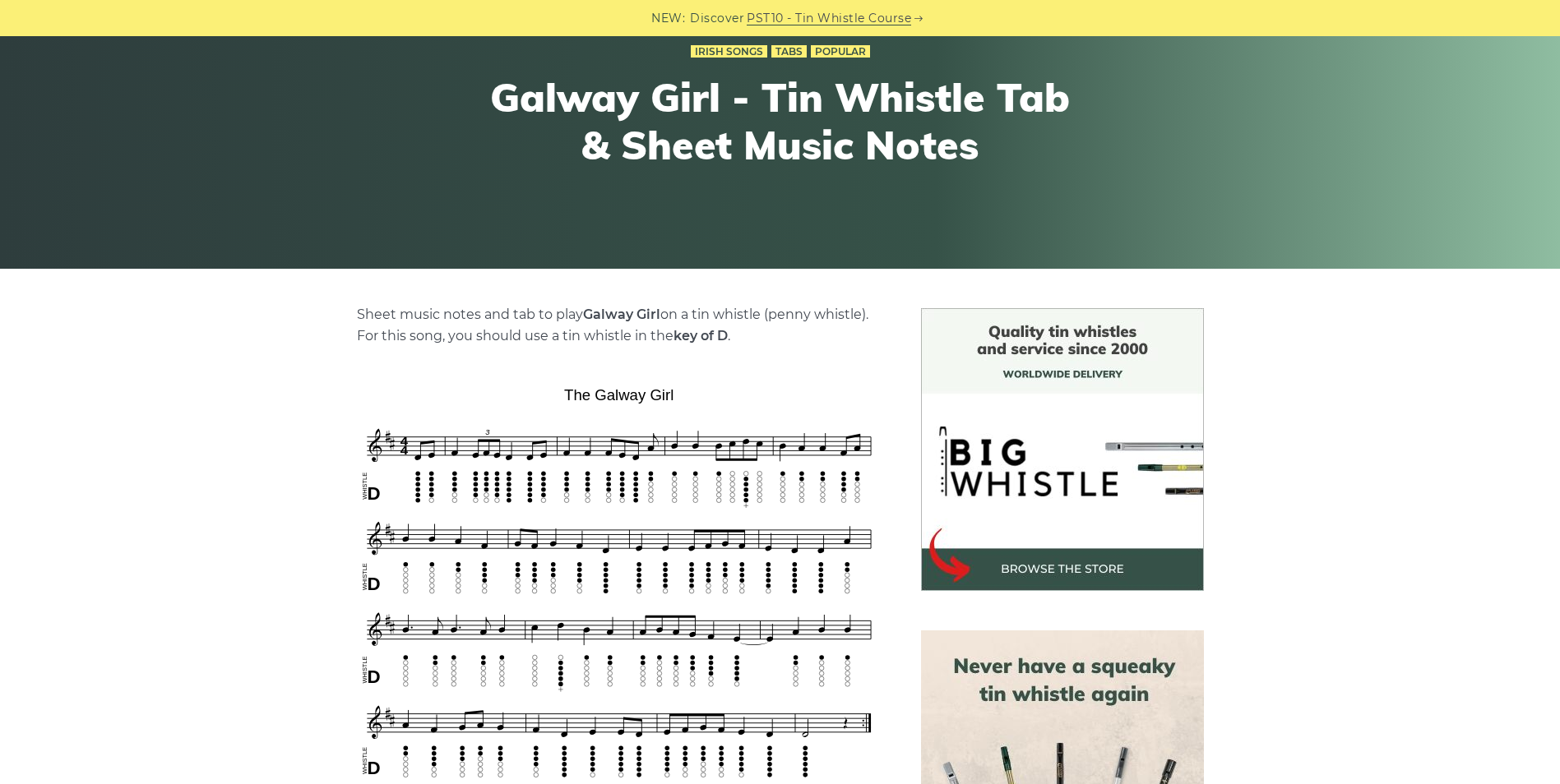
scroll to position [165, 0]
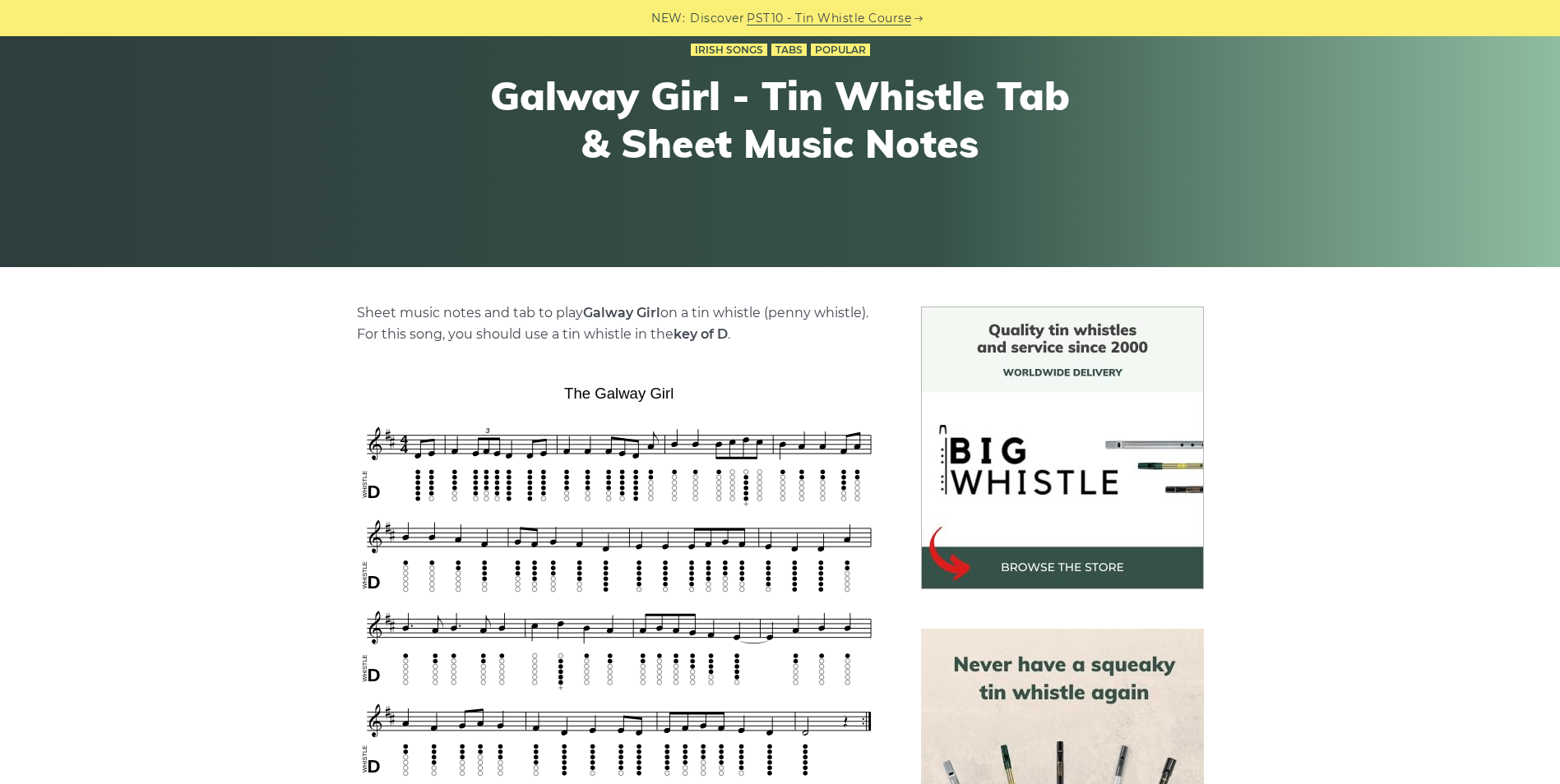
drag, startPoint x: 335, startPoint y: 478, endPoint x: 347, endPoint y: 474, distance: 12.6
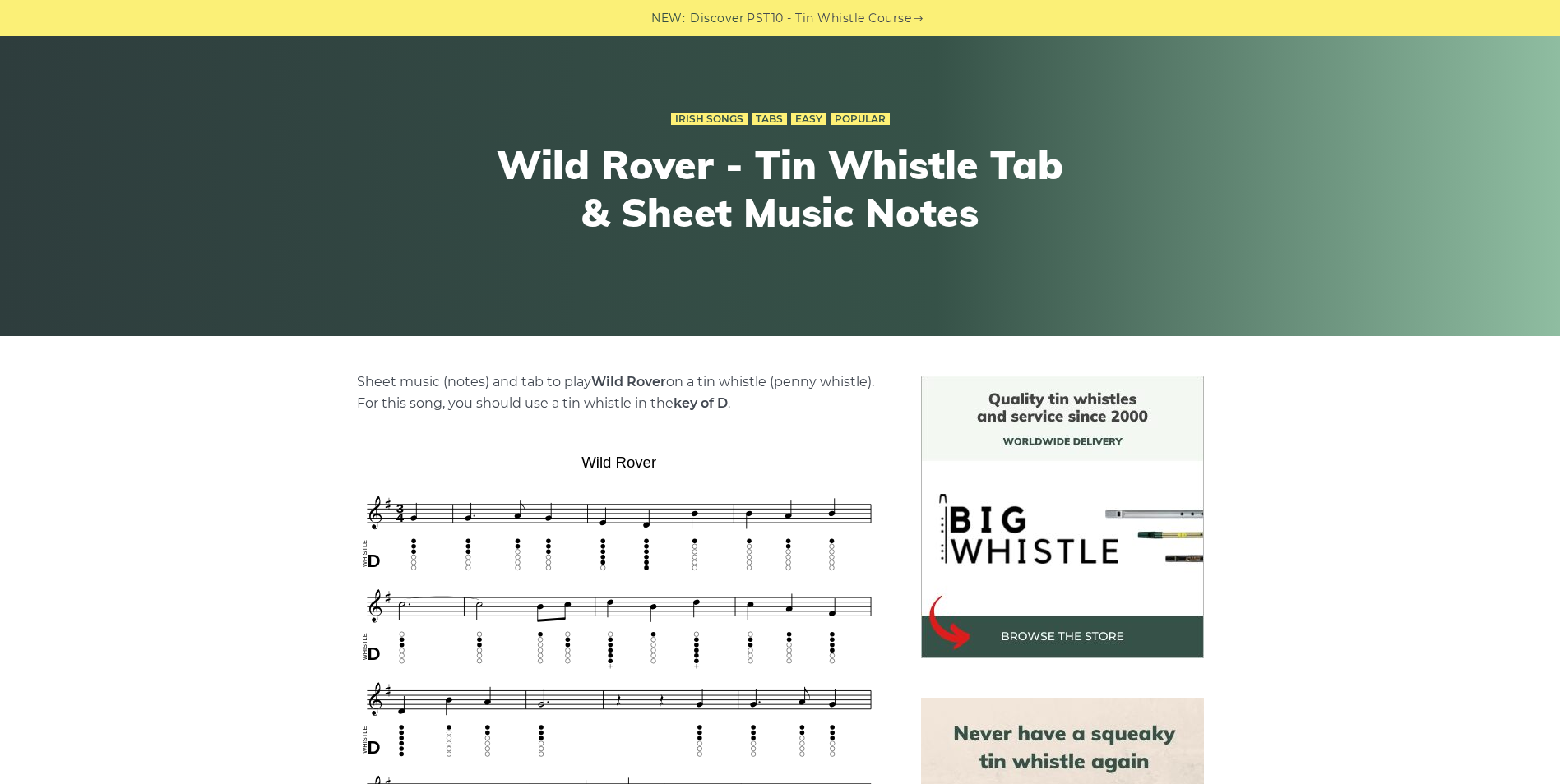
scroll to position [329, 0]
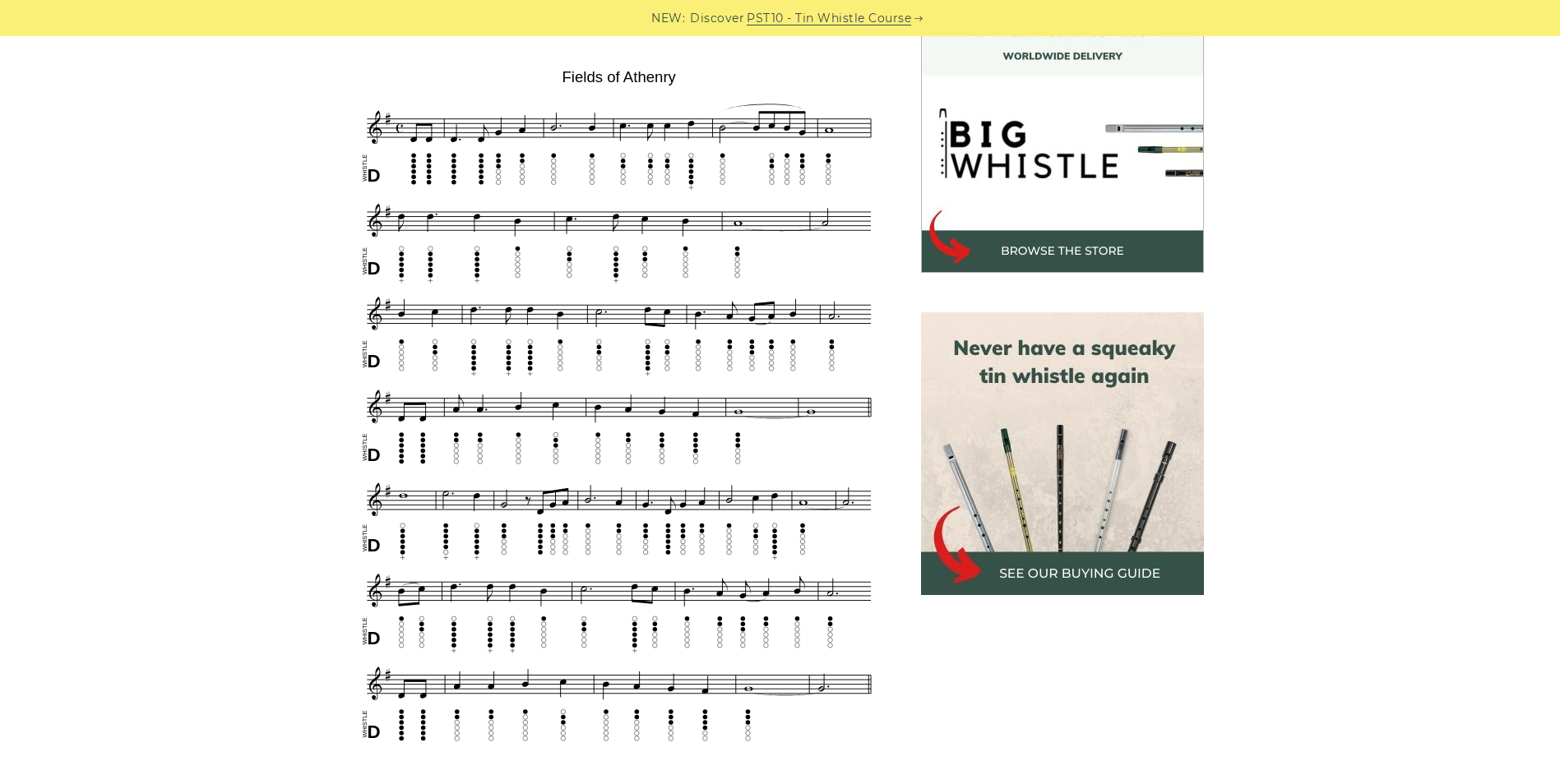
scroll to position [494, 0]
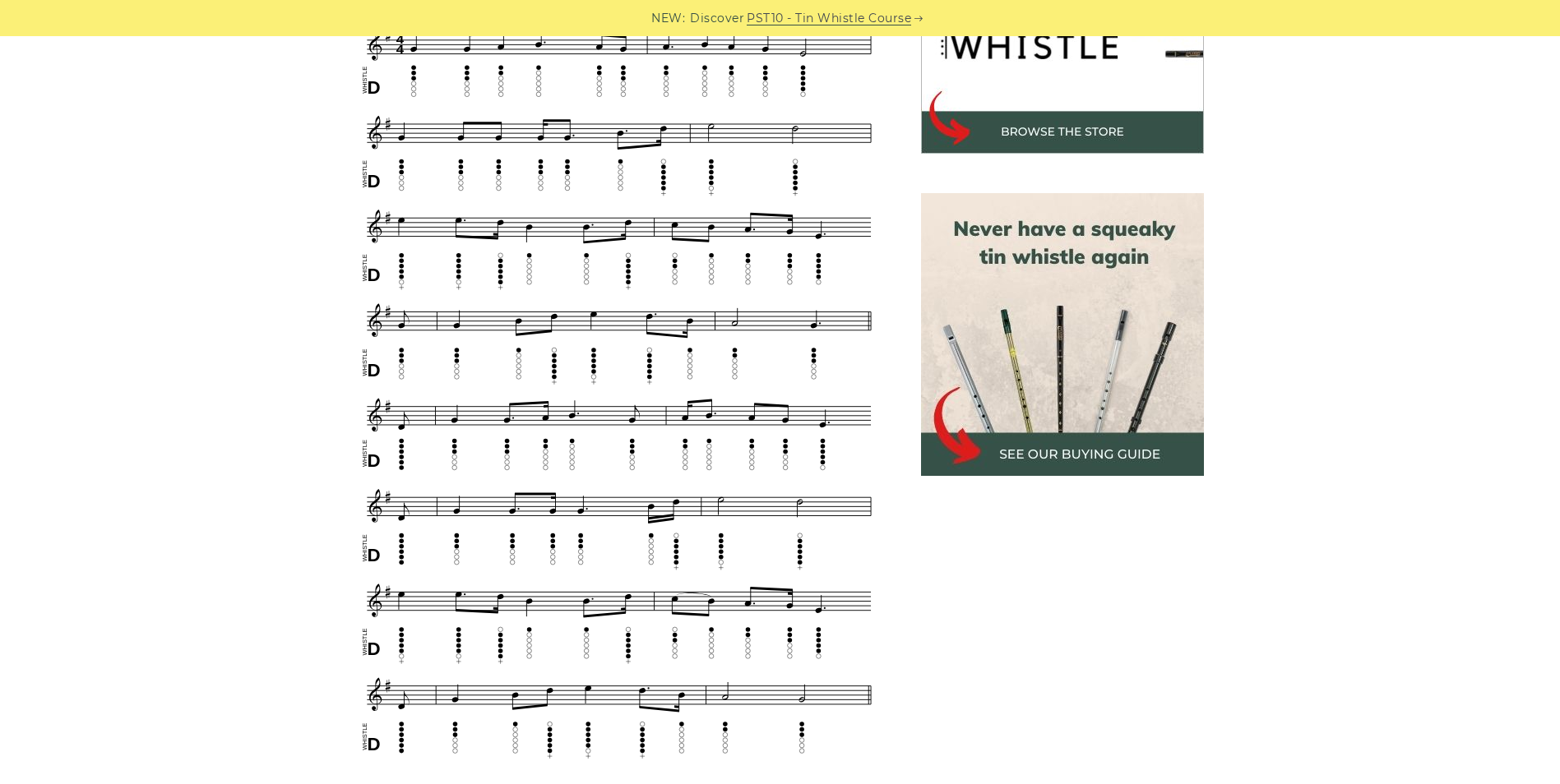
scroll to position [576, 0]
